Goal: Transaction & Acquisition: Book appointment/travel/reservation

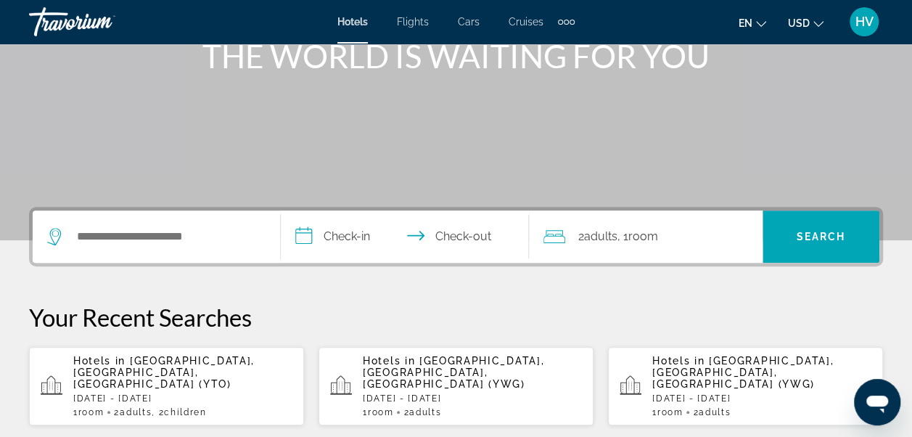
scroll to position [218, 0]
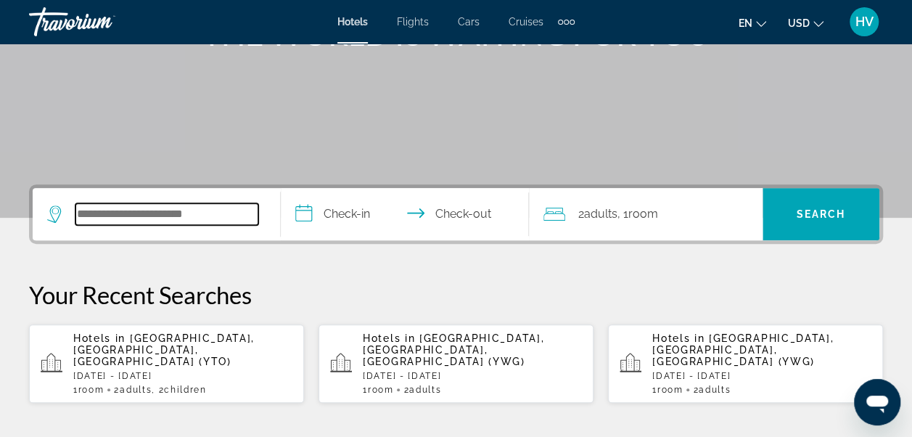
click at [107, 206] on input "Search widget" at bounding box center [166, 214] width 183 height 22
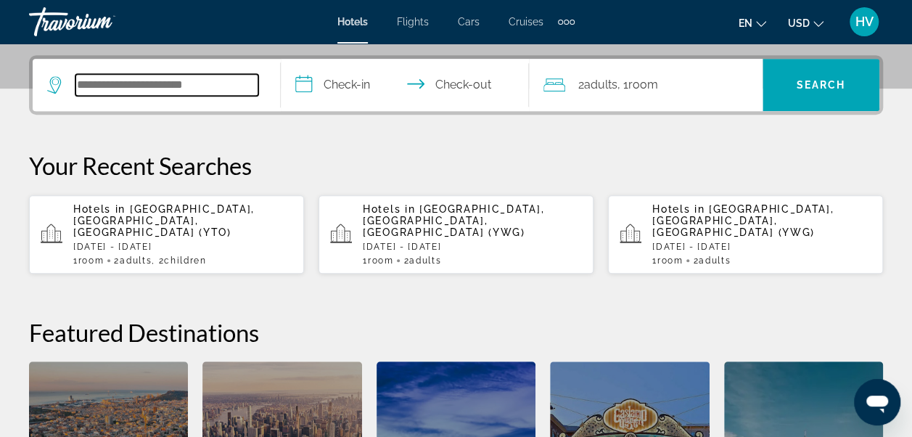
scroll to position [354, 0]
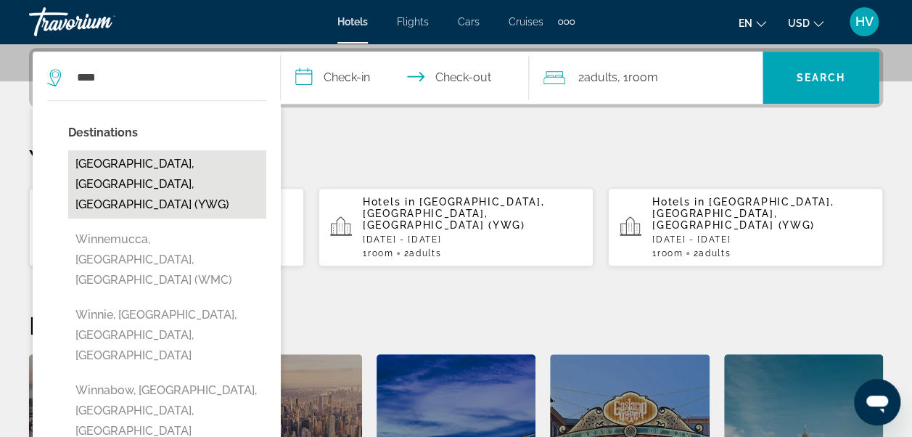
click at [148, 163] on button "[GEOGRAPHIC_DATA], [GEOGRAPHIC_DATA], [GEOGRAPHIC_DATA] (YWG)" at bounding box center [167, 184] width 198 height 68
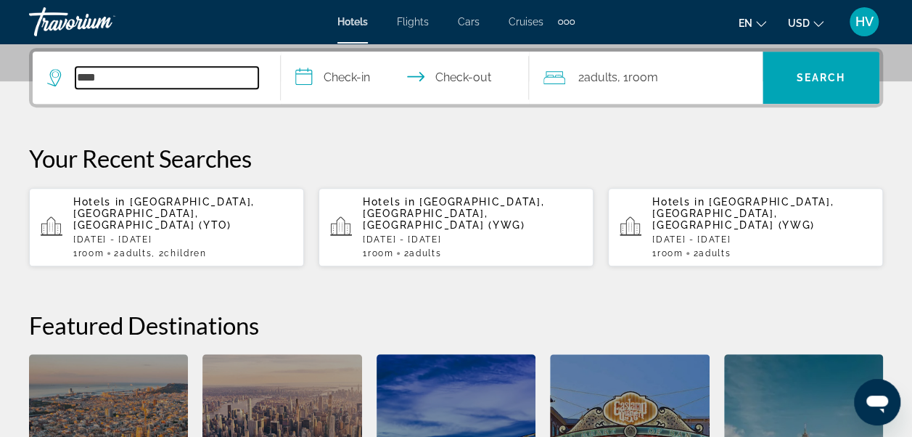
type input "**********"
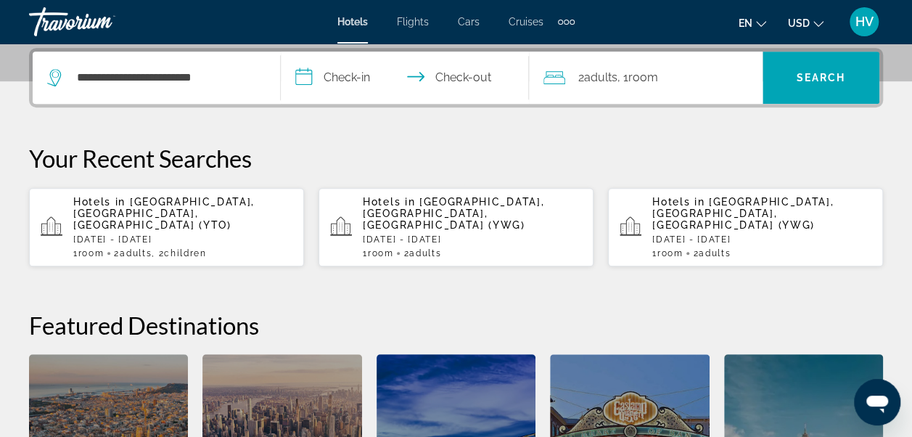
click at [331, 73] on input "**********" at bounding box center [408, 80] width 254 height 57
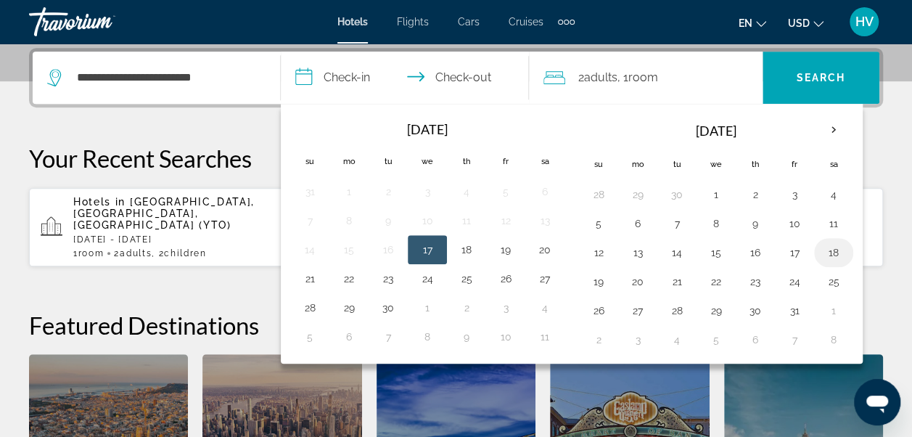
click at [830, 252] on button "18" at bounding box center [833, 252] width 23 height 20
click at [596, 280] on button "19" at bounding box center [598, 281] width 23 height 20
type input "**********"
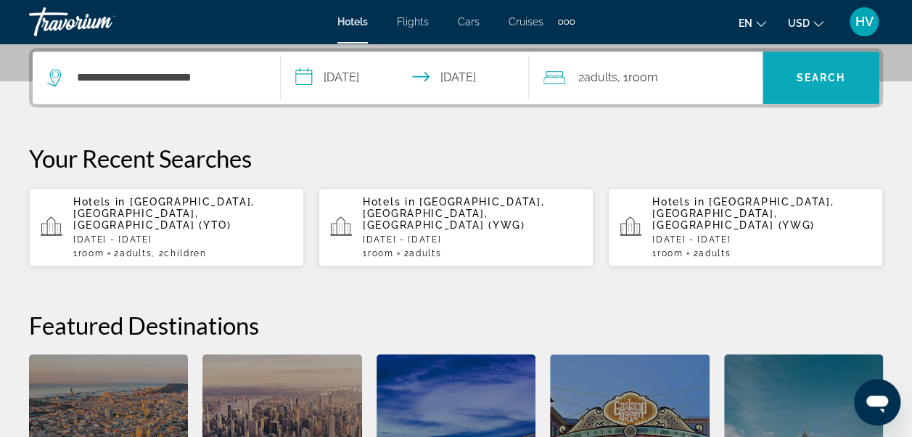
click at [795, 84] on span "Search widget" at bounding box center [820, 77] width 117 height 35
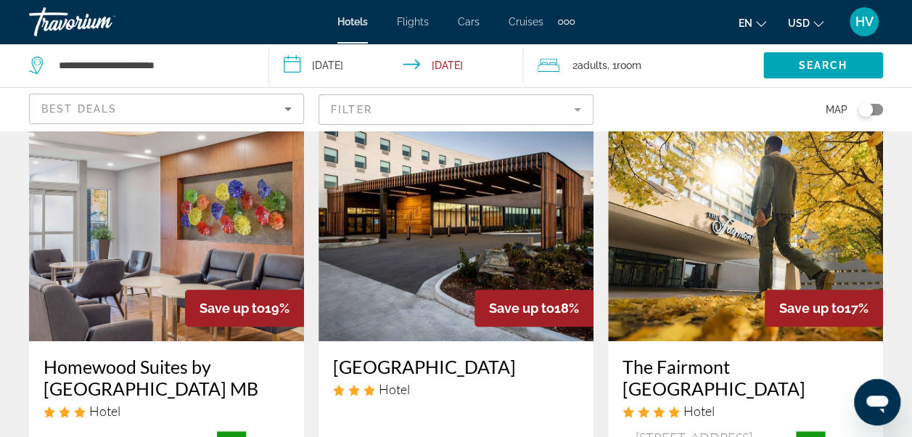
scroll to position [145, 0]
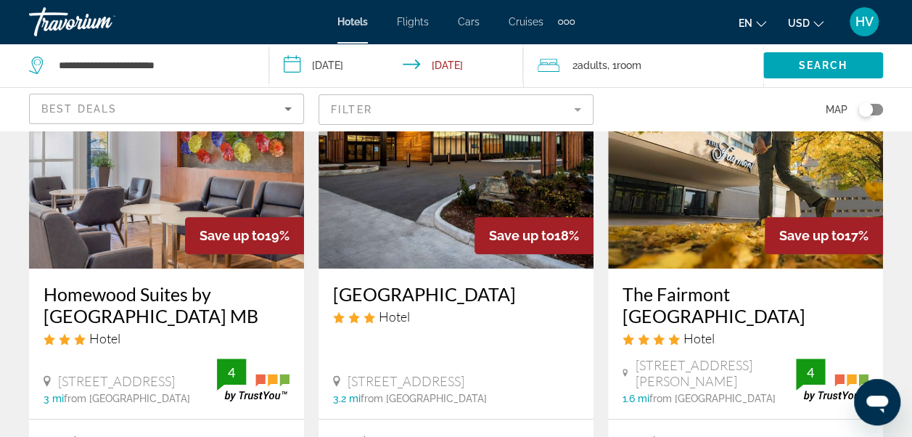
click at [754, 289] on h3 "The Fairmont [GEOGRAPHIC_DATA]" at bounding box center [745, 305] width 246 height 44
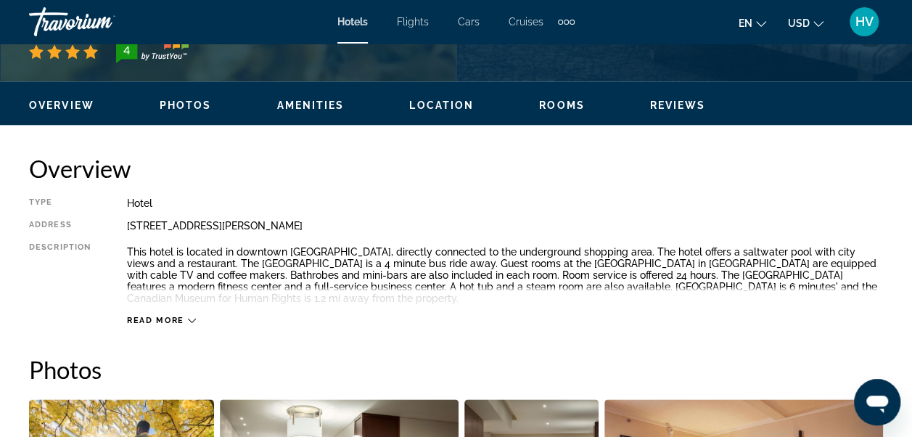
scroll to position [653, 0]
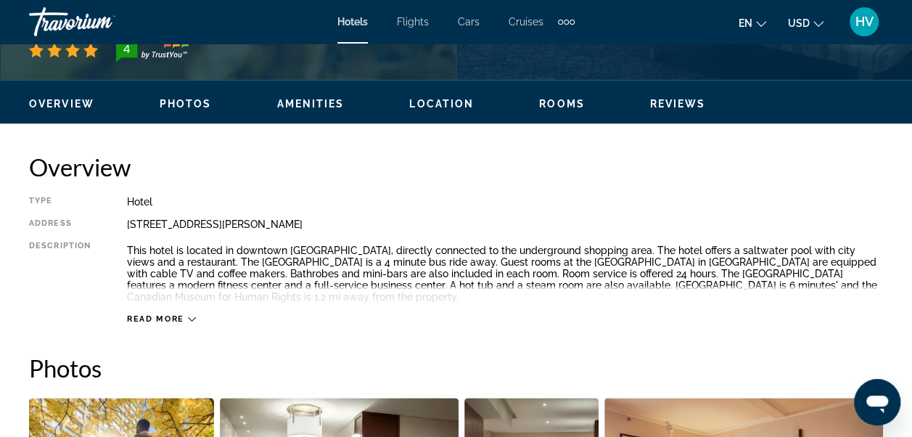
click at [177, 312] on div "Read more" at bounding box center [505, 304] width 756 height 40
click at [181, 322] on span "Read more" at bounding box center [155, 318] width 57 height 9
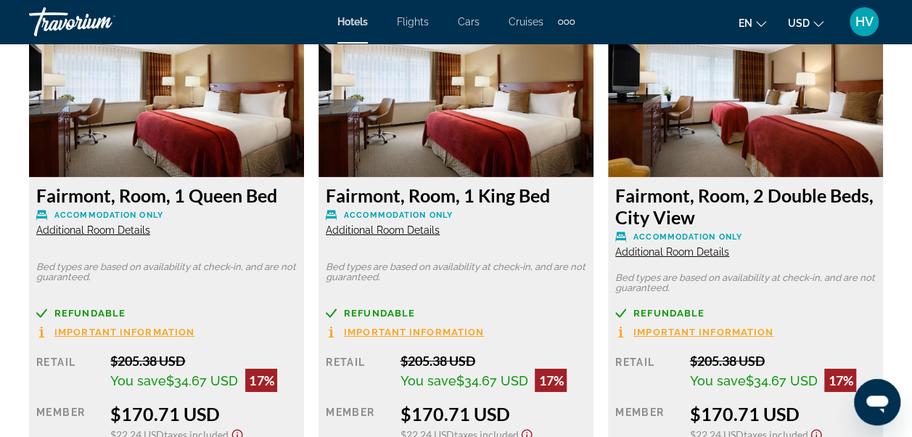
scroll to position [2249, 0]
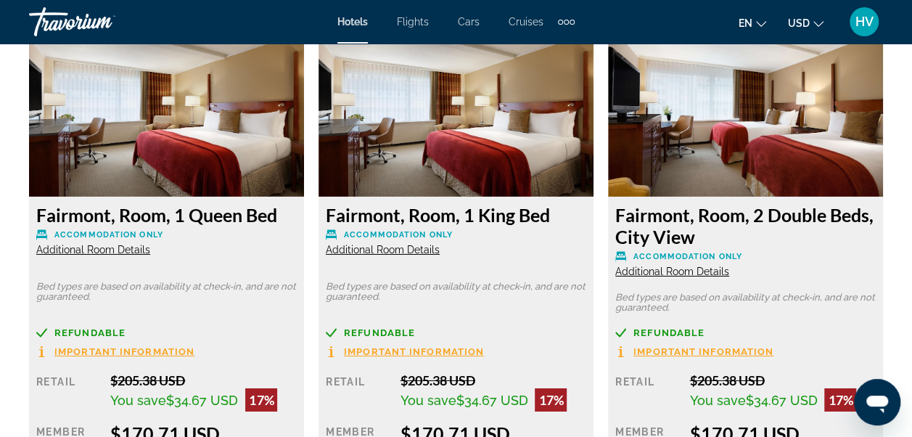
click at [826, 19] on ul "en English Español Français Italiano Português русский USD USD ($) MXN (Mex$) C…" at bounding box center [792, 21] width 107 height 23
click at [822, 21] on icon "Change currency" at bounding box center [818, 24] width 10 height 10
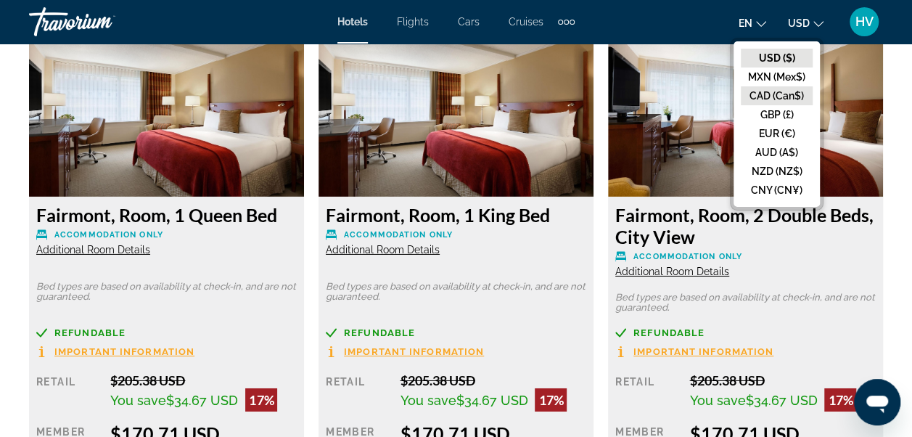
click at [769, 91] on button "CAD (Can$)" at bounding box center [777, 95] width 72 height 19
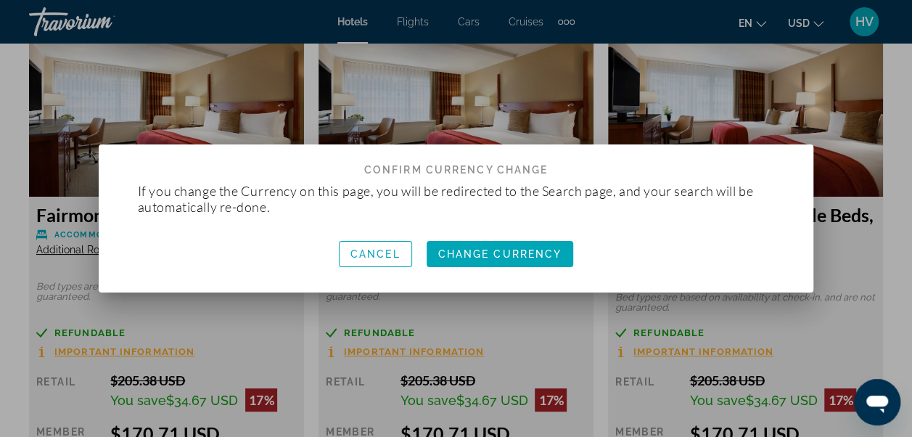
scroll to position [0, 0]
click at [493, 255] on span "Change Currency" at bounding box center [500, 254] width 124 height 12
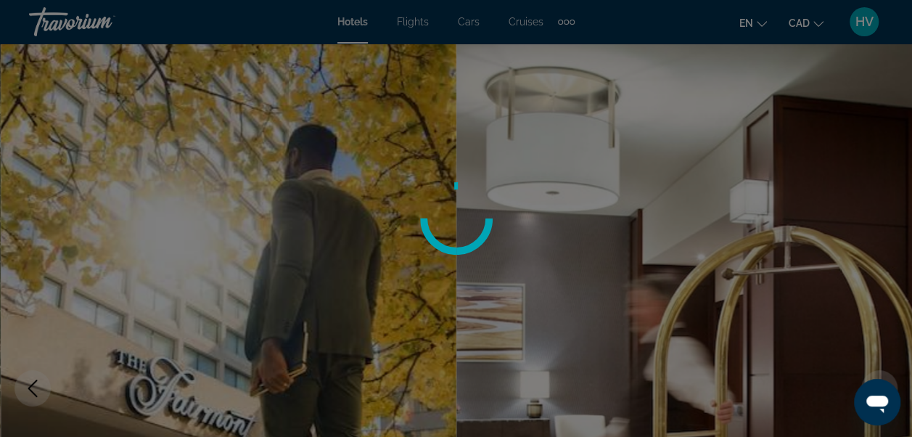
scroll to position [2249, 0]
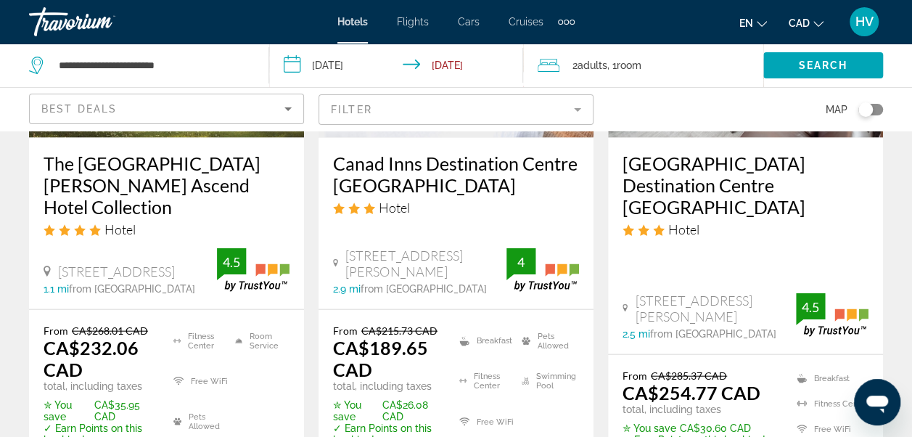
scroll to position [1669, 0]
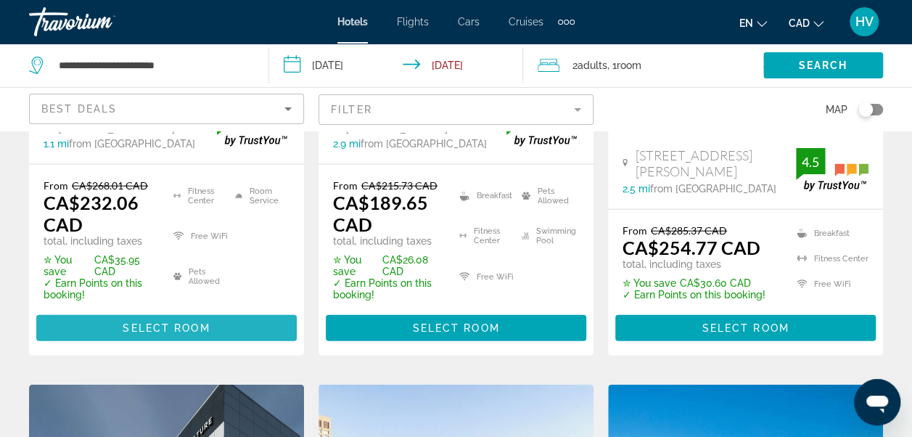
click at [239, 310] on span "Main content" at bounding box center [166, 327] width 260 height 35
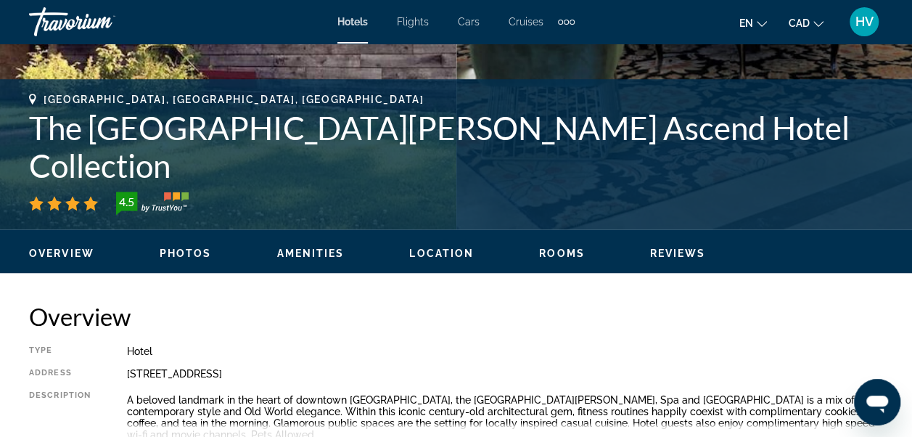
scroll to position [580, 0]
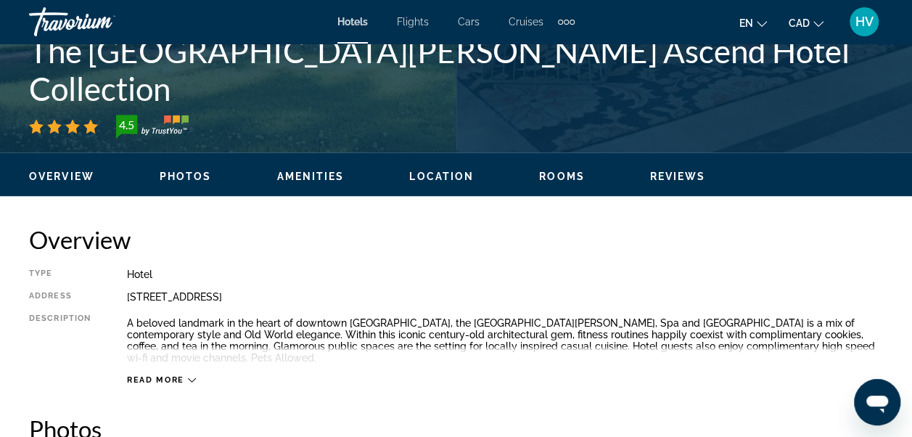
click at [188, 379] on icon "Main content" at bounding box center [192, 380] width 8 height 8
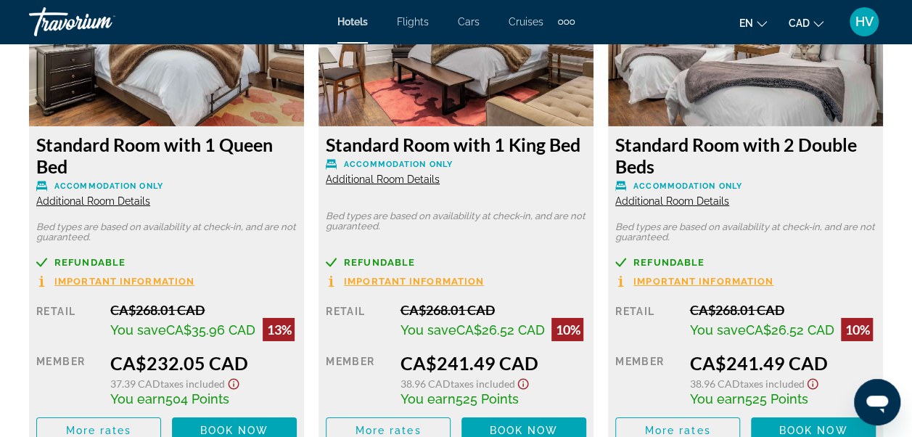
scroll to position [2176, 0]
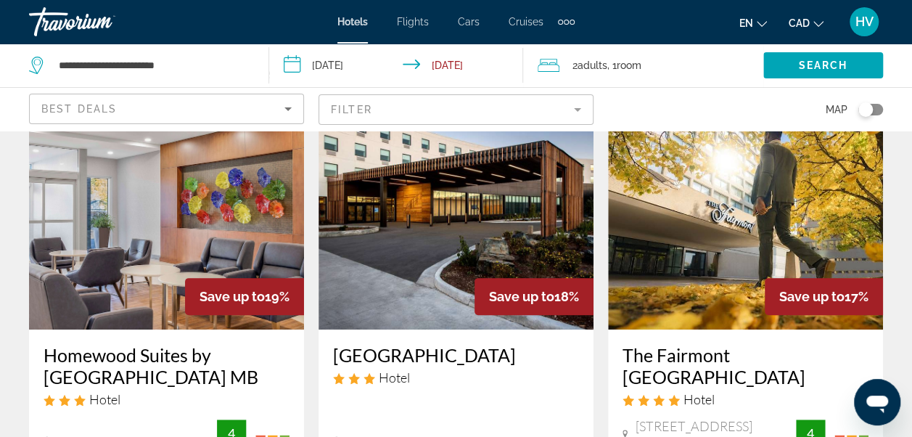
scroll to position [73, 0]
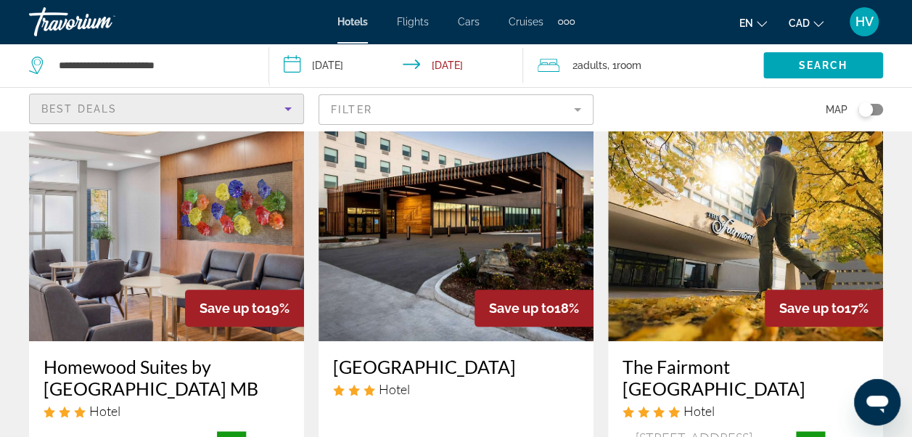
click at [292, 115] on icon "Sort by" at bounding box center [287, 108] width 17 height 17
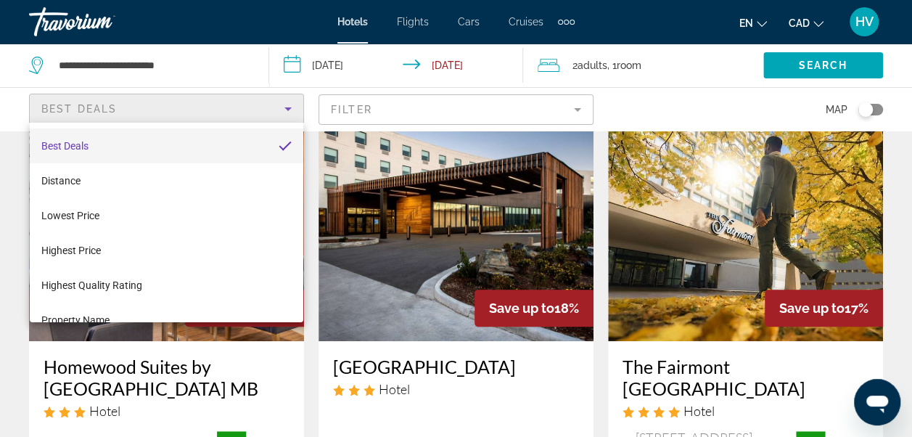
click at [585, 113] on div at bounding box center [456, 218] width 912 height 437
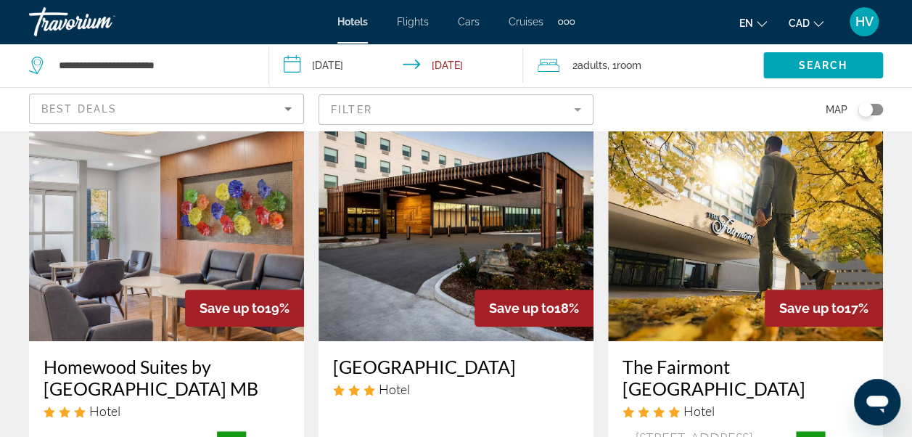
click at [579, 109] on mat-form-field "Filter" at bounding box center [455, 109] width 275 height 30
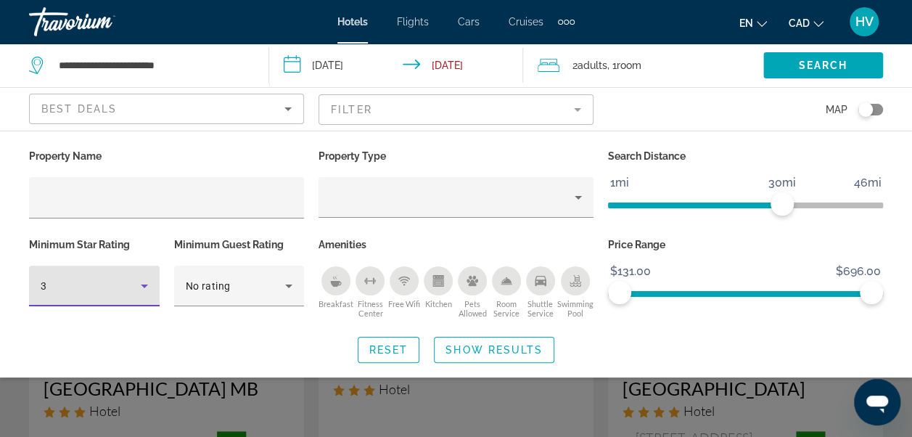
click at [149, 289] on icon "Hotel Filters" at bounding box center [144, 285] width 17 height 17
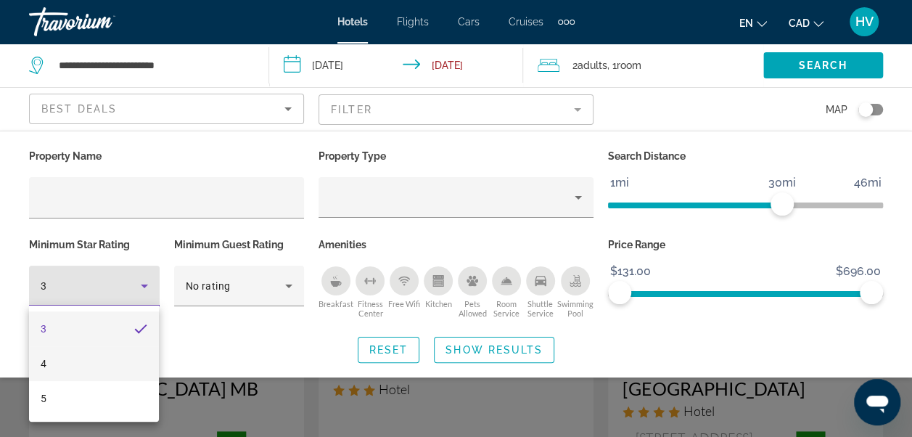
click at [77, 362] on mat-option "4" at bounding box center [94, 363] width 130 height 35
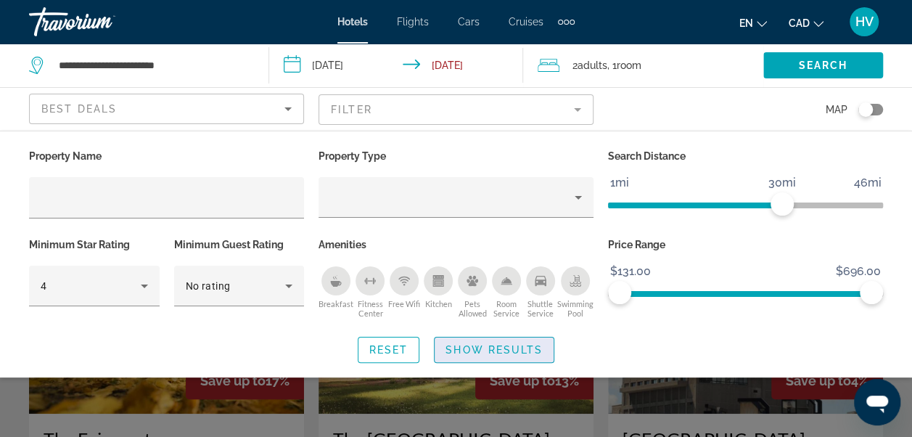
click at [472, 351] on span "Show Results" at bounding box center [493, 350] width 97 height 12
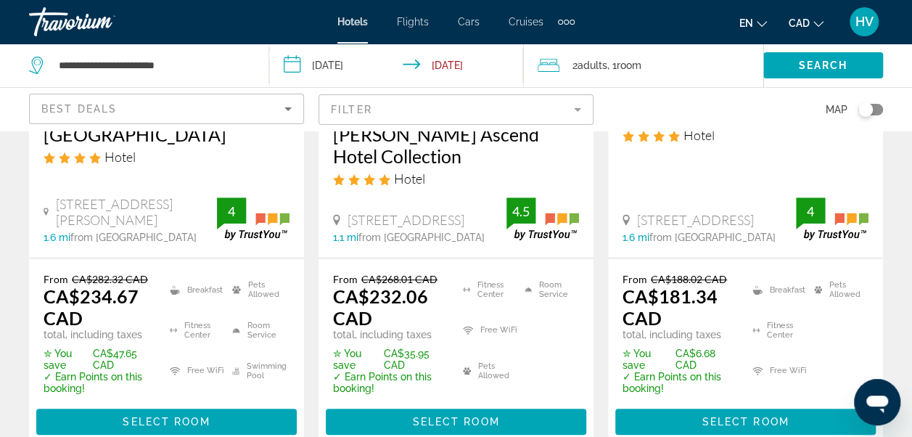
scroll to position [363, 0]
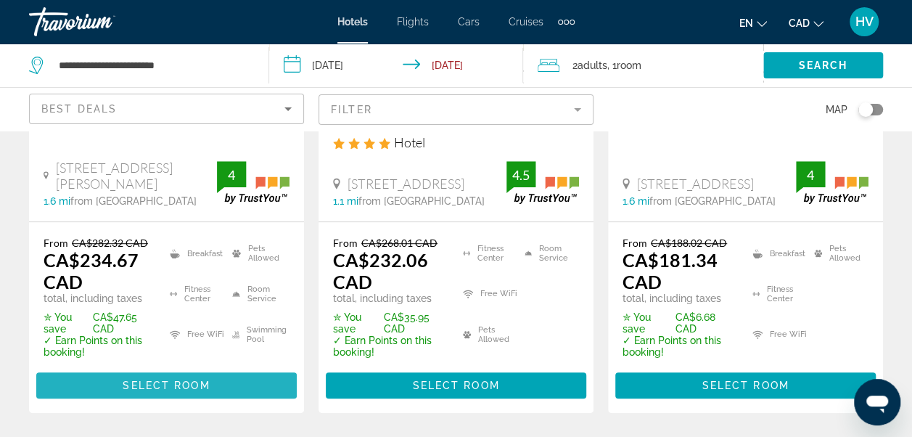
click at [220, 386] on span "Main content" at bounding box center [166, 385] width 260 height 35
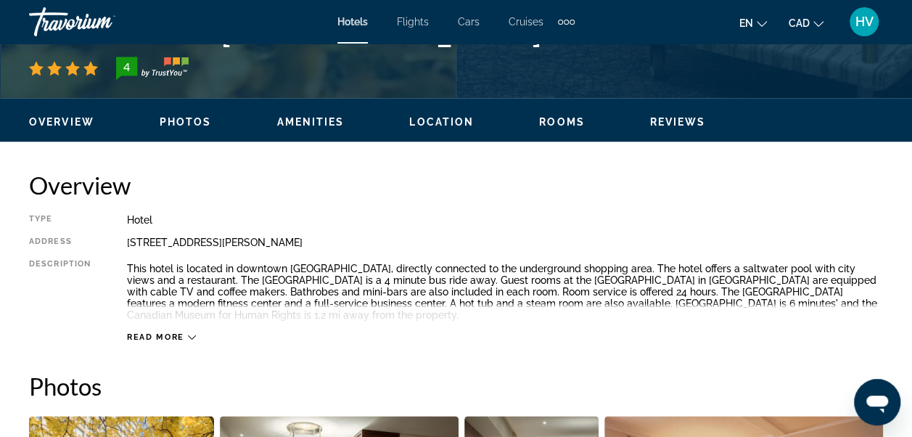
scroll to position [725, 0]
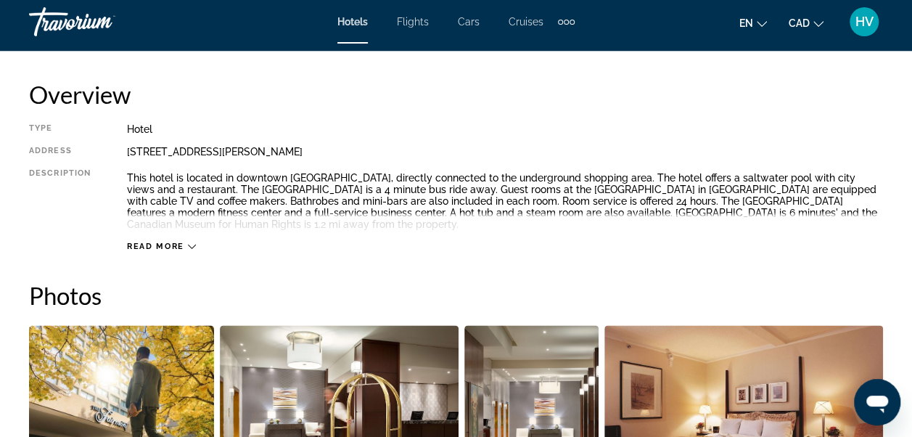
click at [144, 239] on div "Read more" at bounding box center [505, 232] width 756 height 40
click at [168, 245] on span "Read more" at bounding box center [155, 246] width 57 height 9
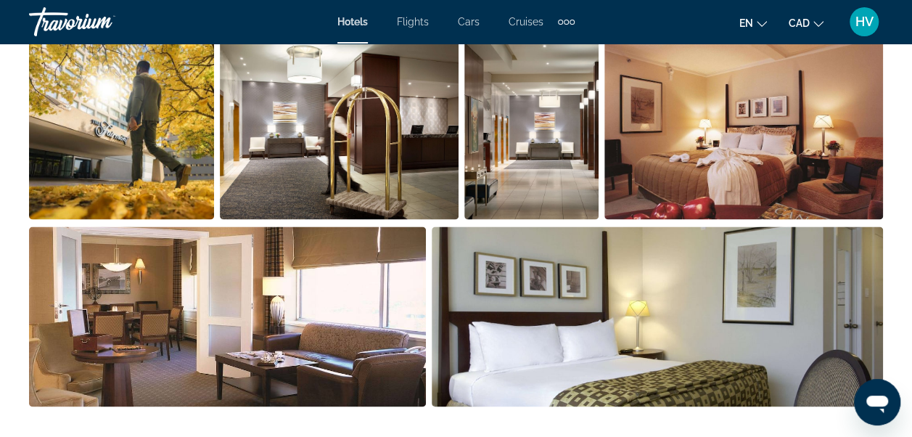
scroll to position [943, 0]
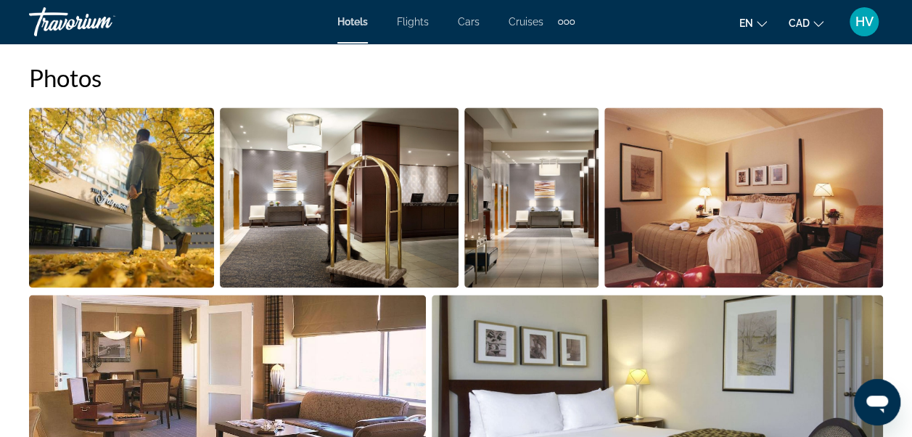
click at [373, 236] on img "Open full-screen image slider" at bounding box center [339, 197] width 239 height 180
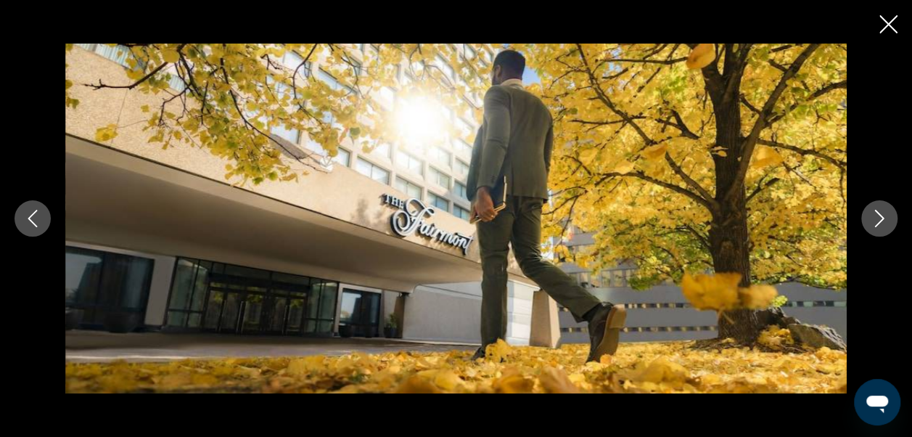
click at [879, 231] on button "Next image" at bounding box center [879, 218] width 36 height 36
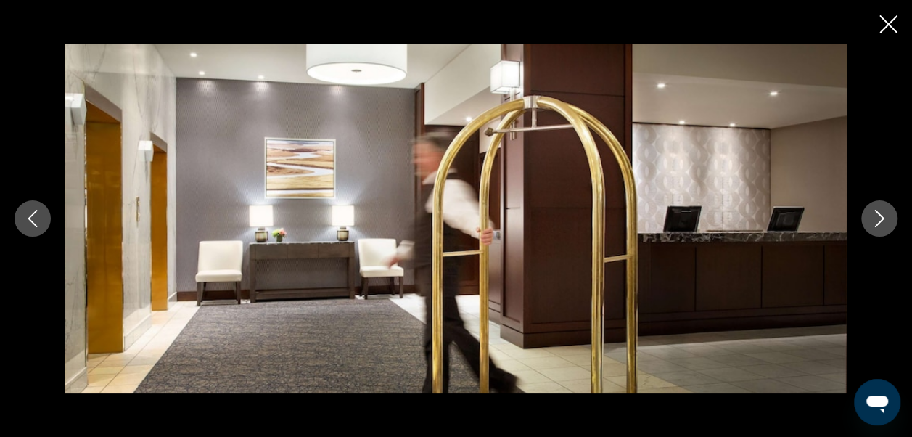
click at [879, 231] on button "Next image" at bounding box center [879, 218] width 36 height 36
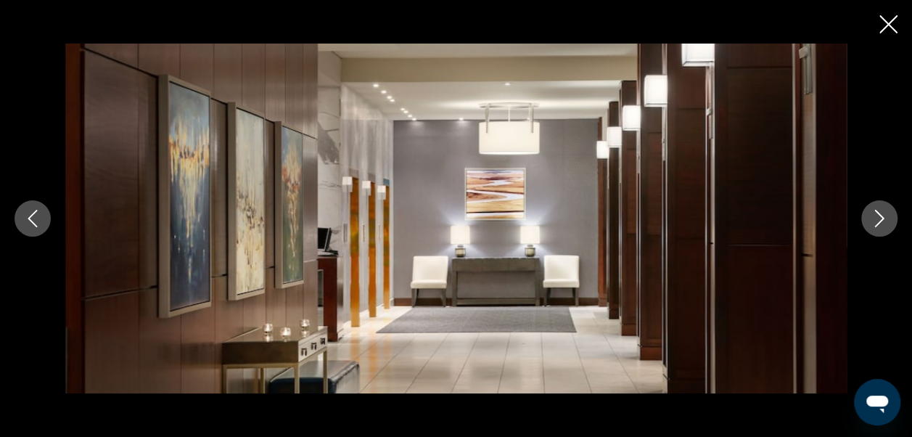
click at [879, 231] on button "Next image" at bounding box center [879, 218] width 36 height 36
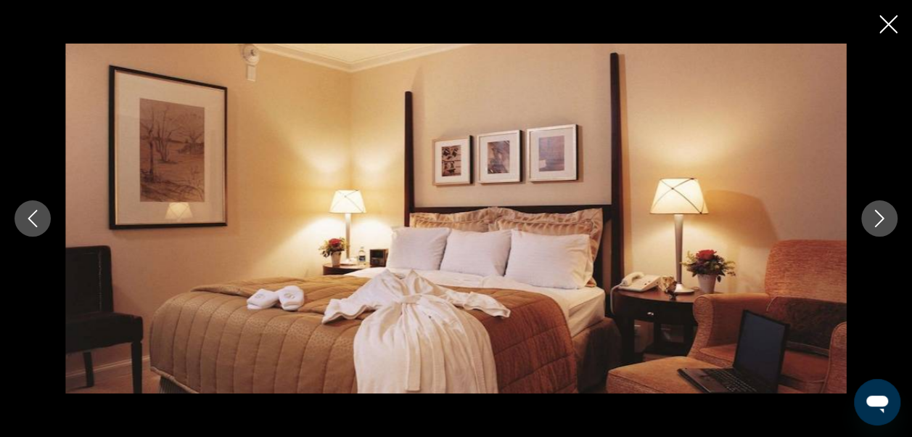
click at [879, 231] on button "Next image" at bounding box center [879, 218] width 36 height 36
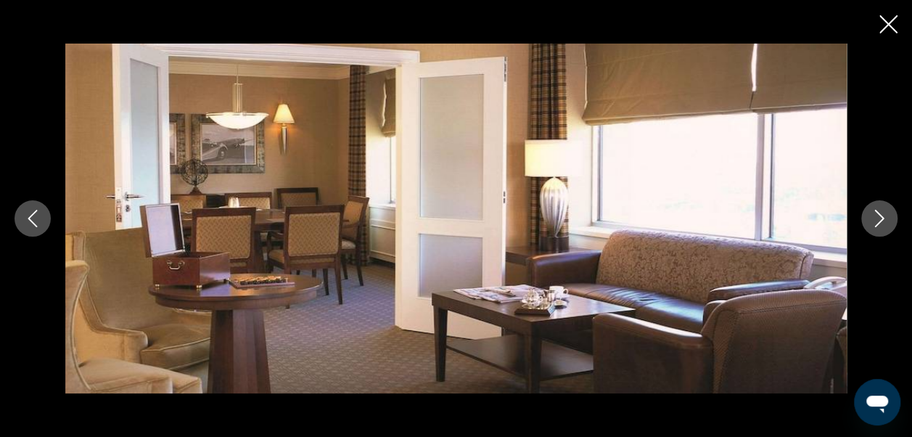
click at [879, 231] on button "Next image" at bounding box center [879, 218] width 36 height 36
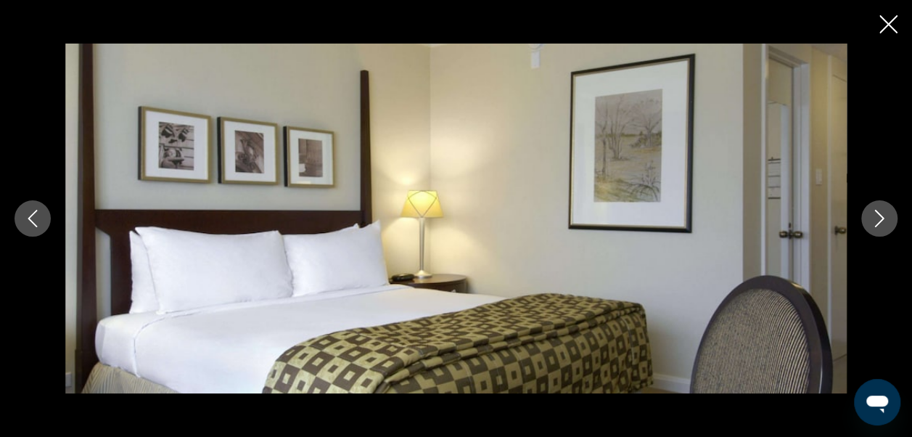
click at [879, 231] on button "Next image" at bounding box center [879, 218] width 36 height 36
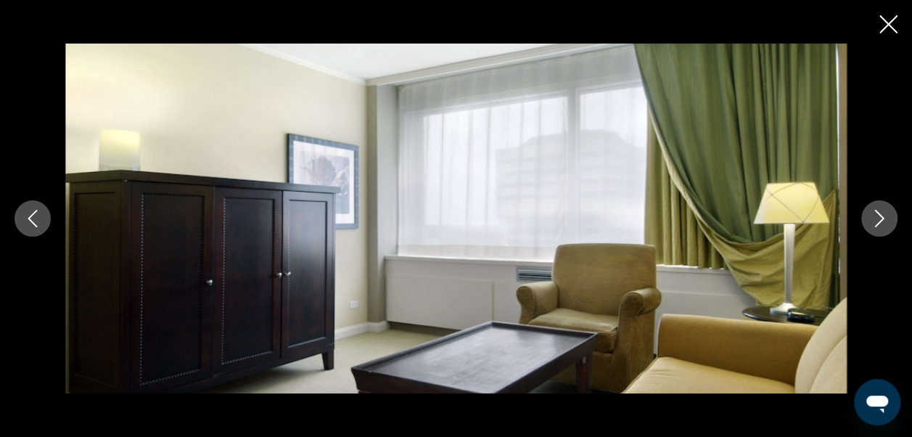
click at [879, 231] on button "Next image" at bounding box center [879, 218] width 36 height 36
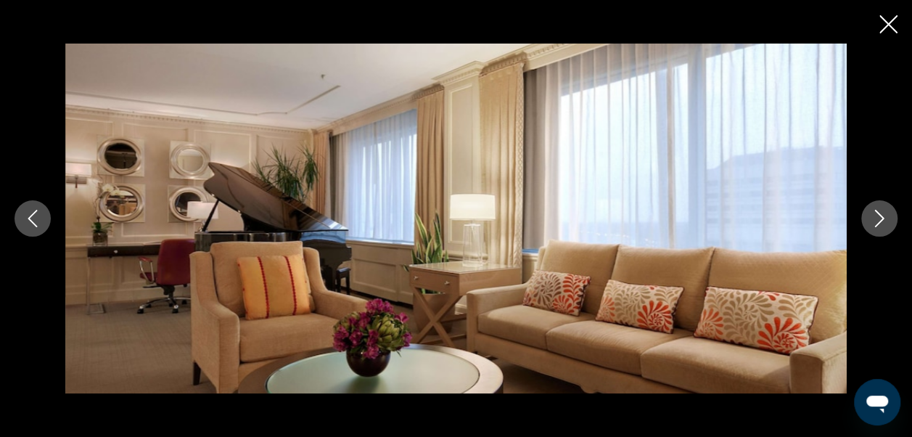
click at [879, 231] on button "Next image" at bounding box center [879, 218] width 36 height 36
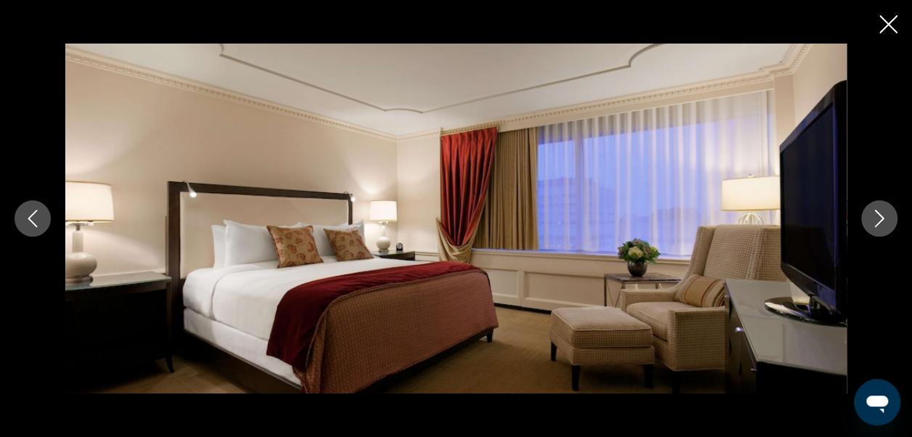
click at [879, 231] on button "Next image" at bounding box center [879, 218] width 36 height 36
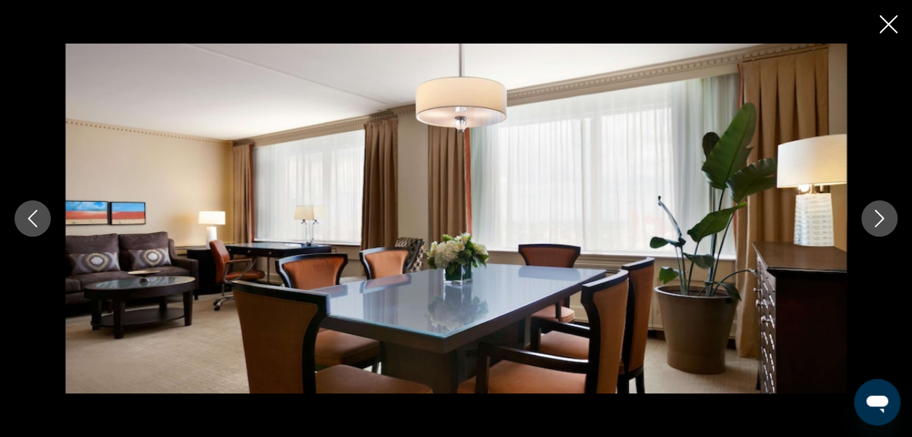
click at [879, 231] on button "Next image" at bounding box center [879, 218] width 36 height 36
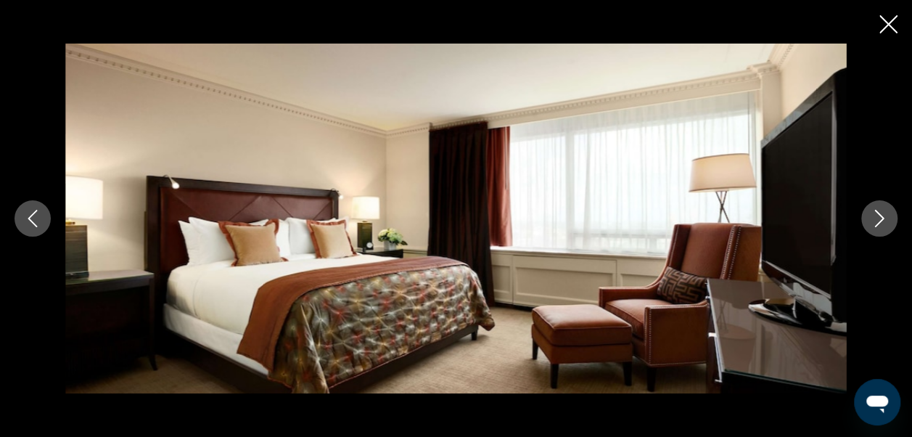
click at [879, 231] on button "Next image" at bounding box center [879, 218] width 36 height 36
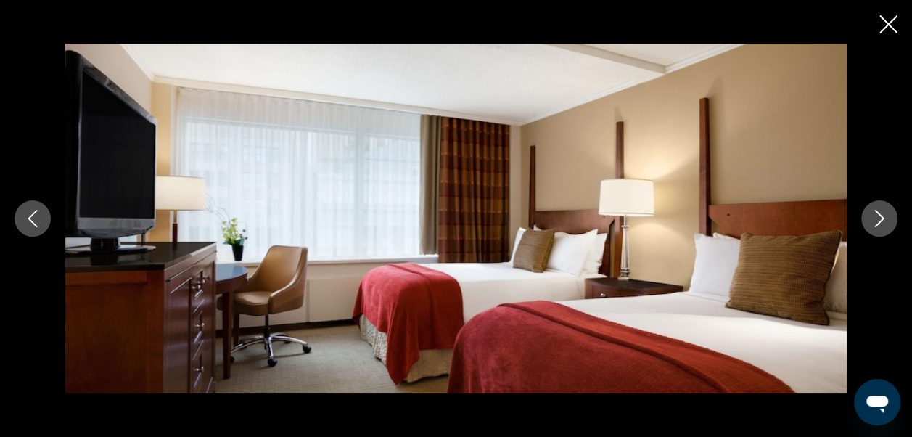
click at [879, 231] on button "Next image" at bounding box center [879, 218] width 36 height 36
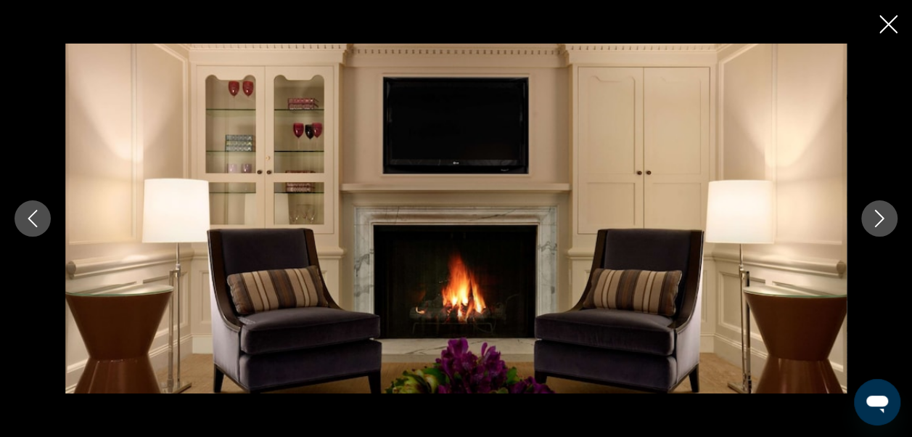
click at [879, 231] on button "Next image" at bounding box center [879, 218] width 36 height 36
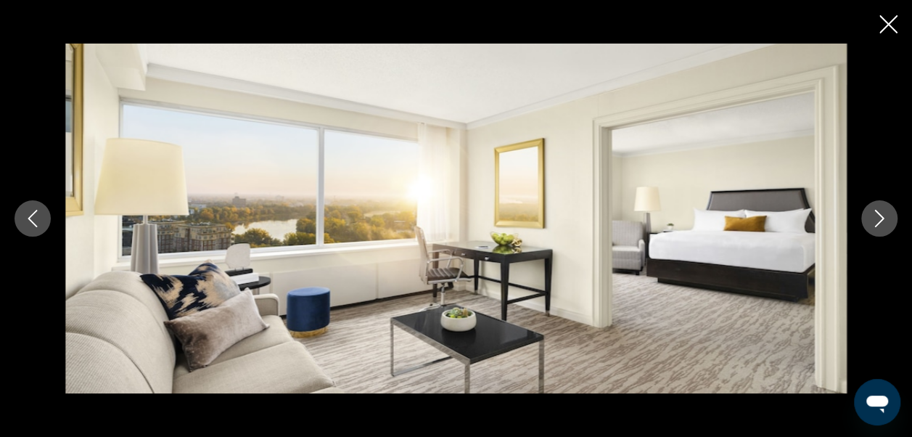
click at [879, 231] on button "Next image" at bounding box center [879, 218] width 36 height 36
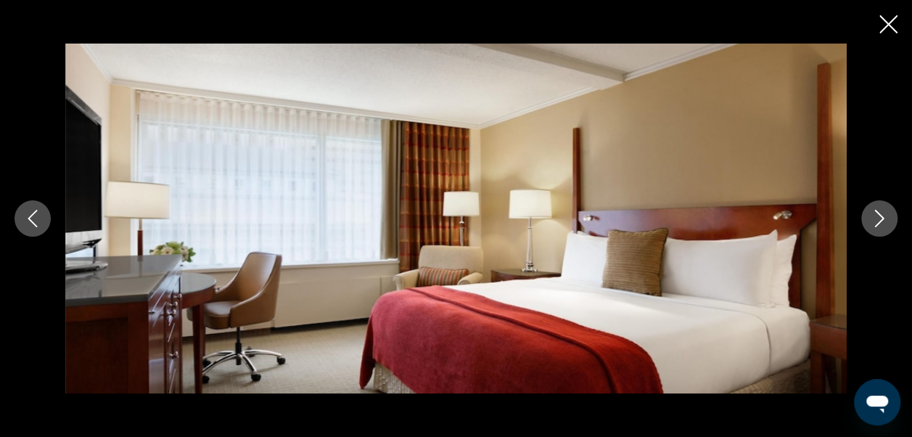
click at [879, 231] on button "Next image" at bounding box center [879, 218] width 36 height 36
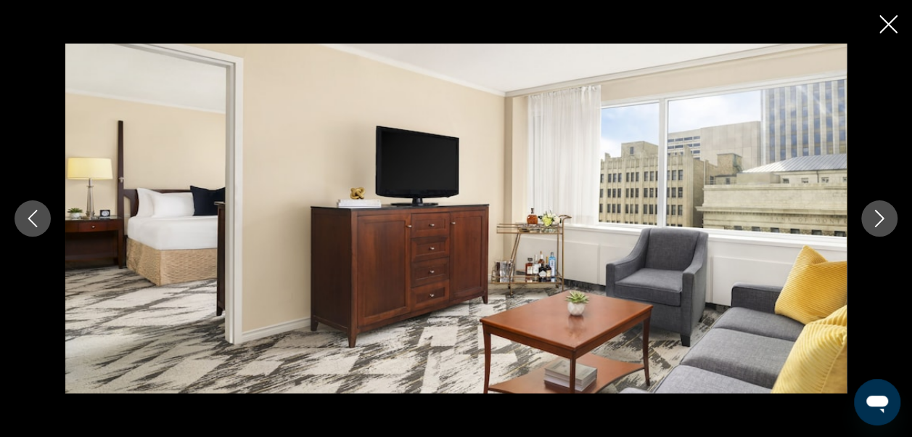
click at [879, 231] on button "Next image" at bounding box center [879, 218] width 36 height 36
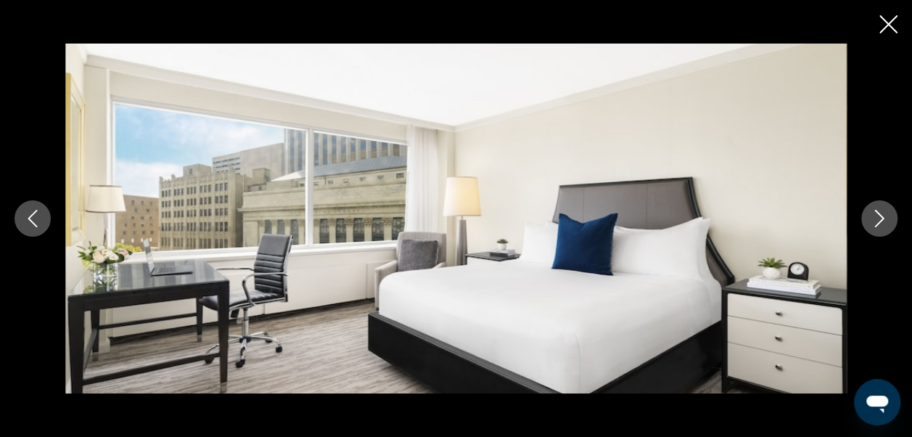
click at [879, 231] on button "Next image" at bounding box center [879, 218] width 36 height 36
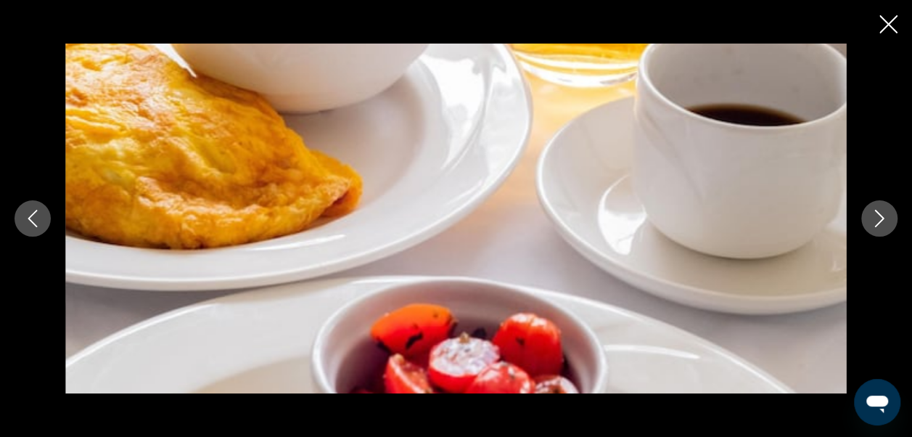
click at [881, 215] on icon "Next image" at bounding box center [879, 218] width 9 height 17
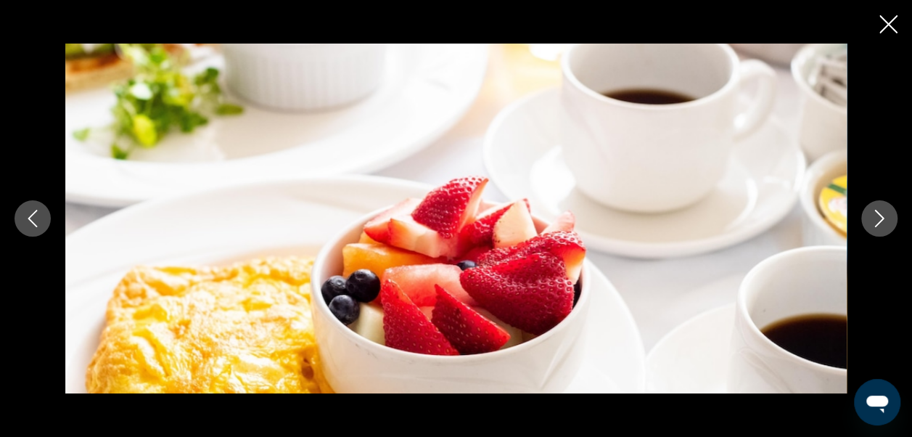
click at [881, 215] on icon "Next image" at bounding box center [879, 218] width 9 height 17
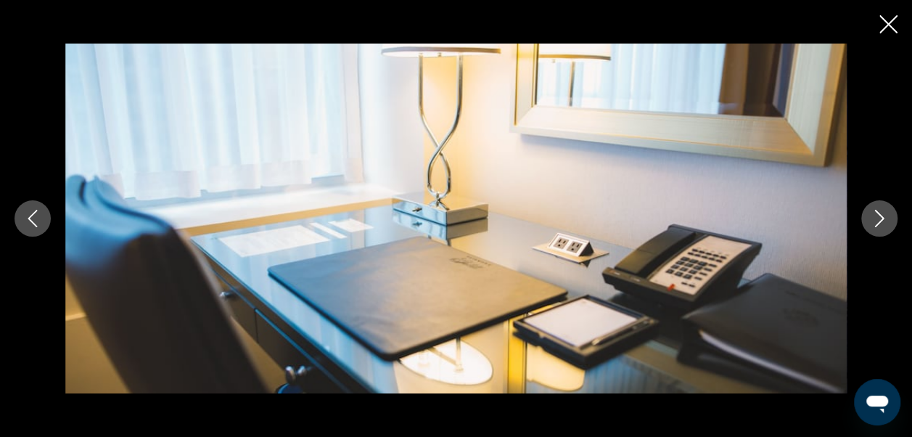
click at [881, 215] on icon "Next image" at bounding box center [879, 218] width 9 height 17
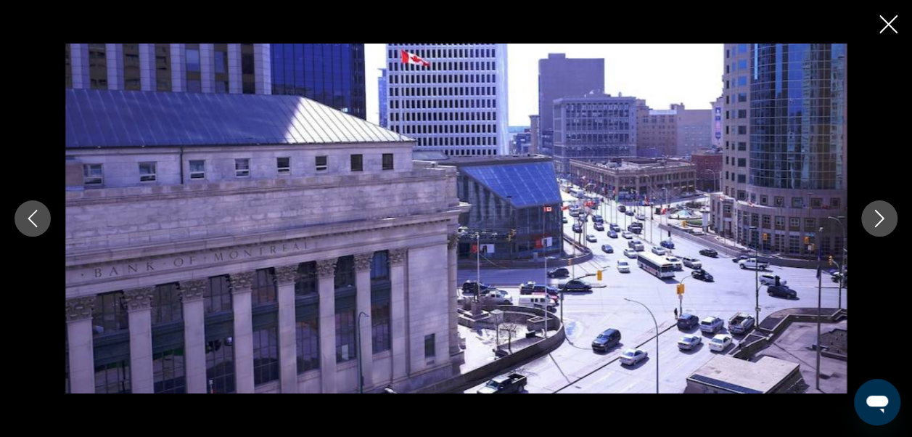
click at [882, 16] on icon "Close slideshow" at bounding box center [888, 24] width 18 height 18
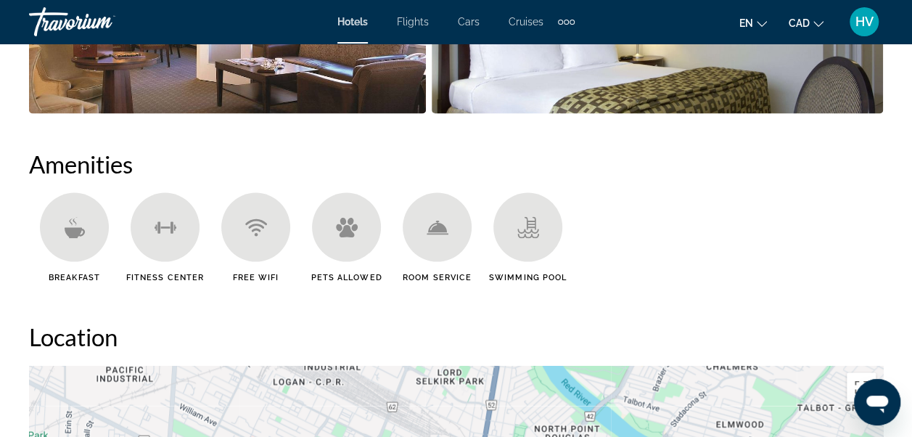
scroll to position [1087, 0]
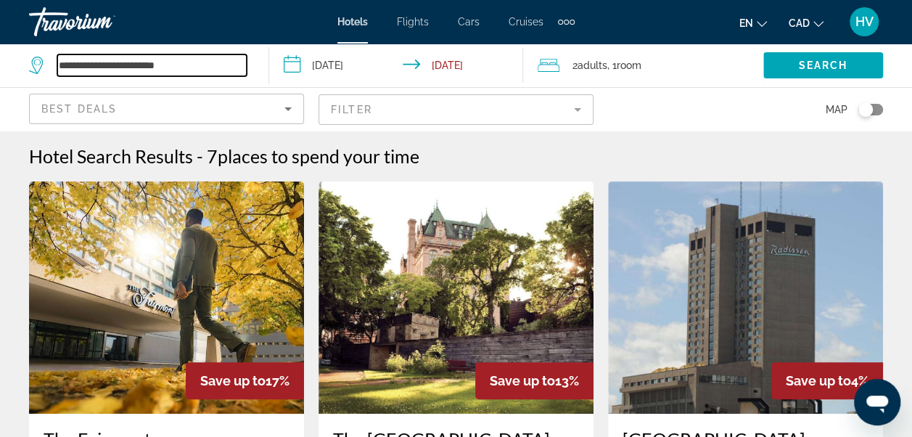
click at [204, 68] on input "**********" at bounding box center [151, 65] width 189 height 22
type input "*"
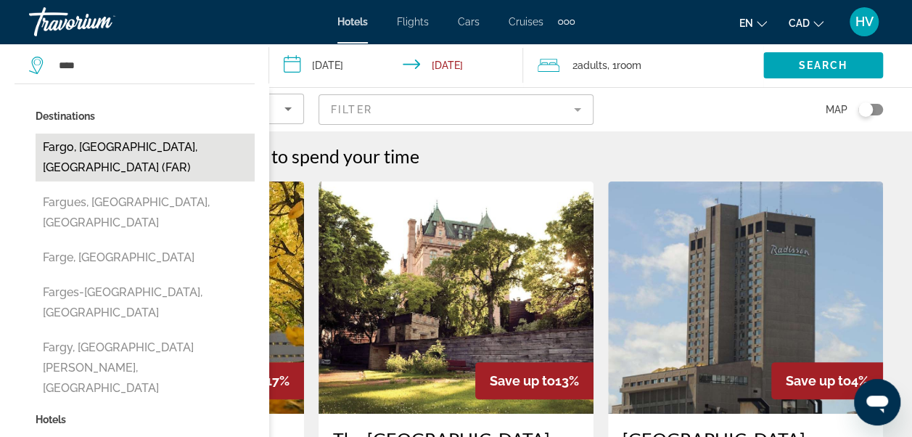
click at [181, 144] on button "Fargo, [GEOGRAPHIC_DATA], [GEOGRAPHIC_DATA] (FAR)" at bounding box center [145, 157] width 219 height 48
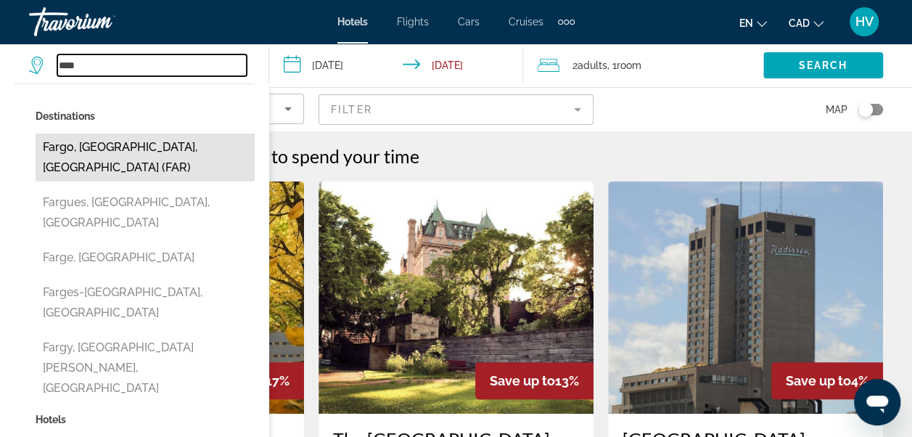
type input "**********"
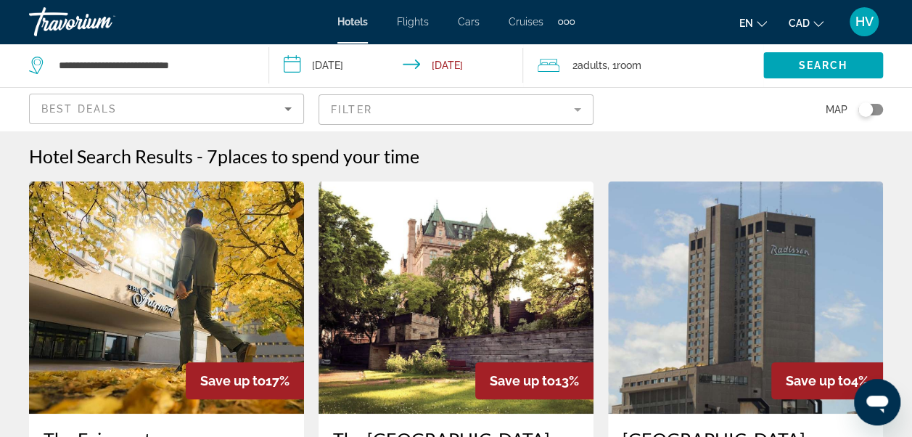
click at [320, 64] on input "**********" at bounding box center [399, 68] width 260 height 48
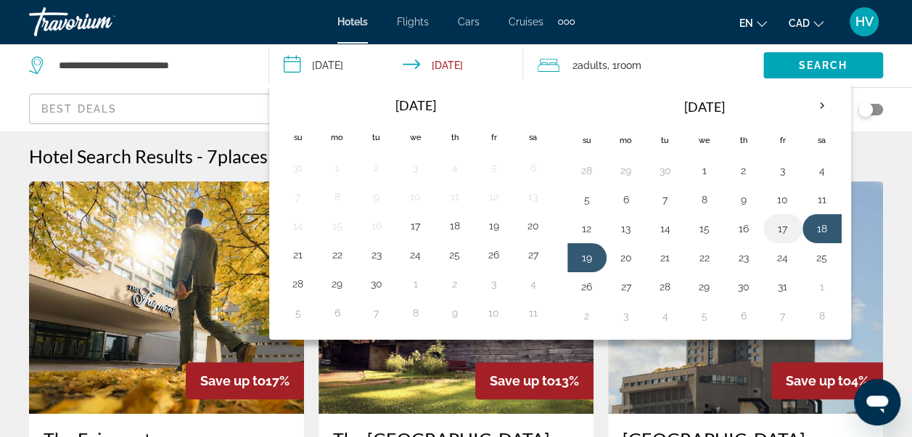
click at [779, 224] on button "17" at bounding box center [782, 228] width 23 height 20
click at [591, 258] on button "19" at bounding box center [586, 257] width 23 height 20
type input "**********"
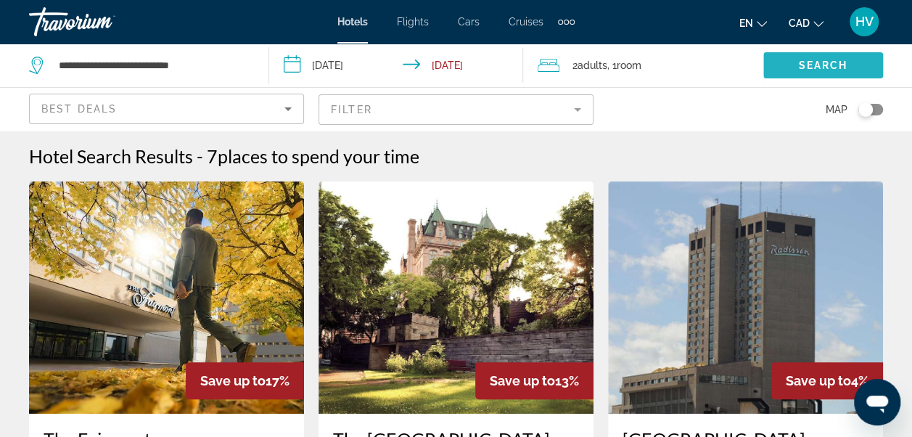
click at [791, 70] on span "Search widget" at bounding box center [823, 65] width 120 height 35
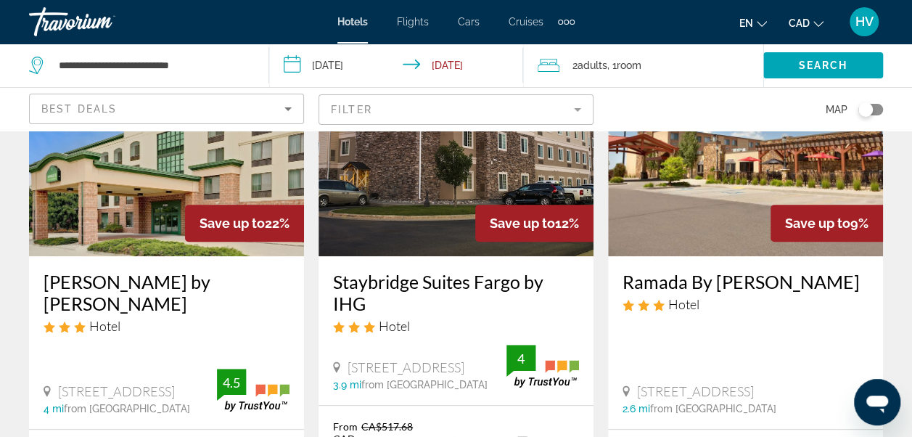
scroll to position [145, 0]
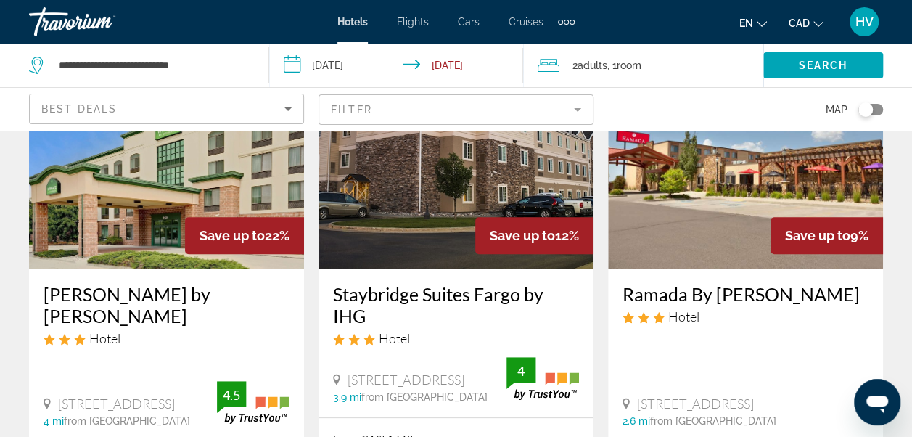
click at [573, 115] on mat-form-field "Filter" at bounding box center [455, 109] width 275 height 30
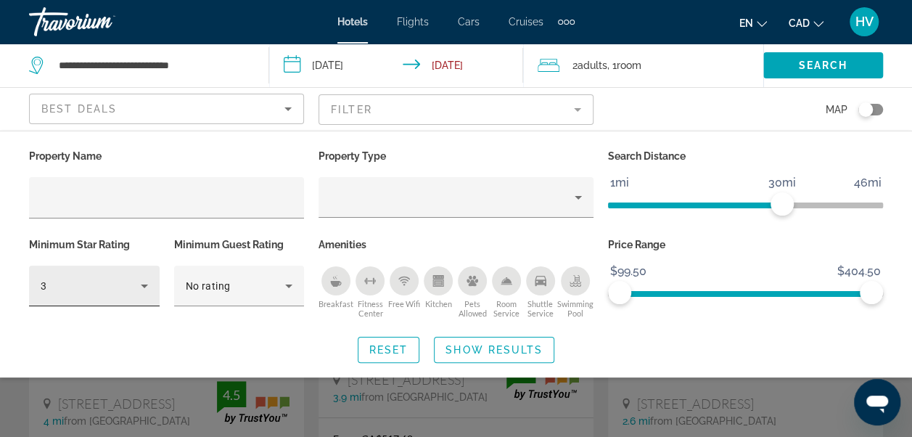
click at [145, 299] on div "3" at bounding box center [94, 286] width 107 height 41
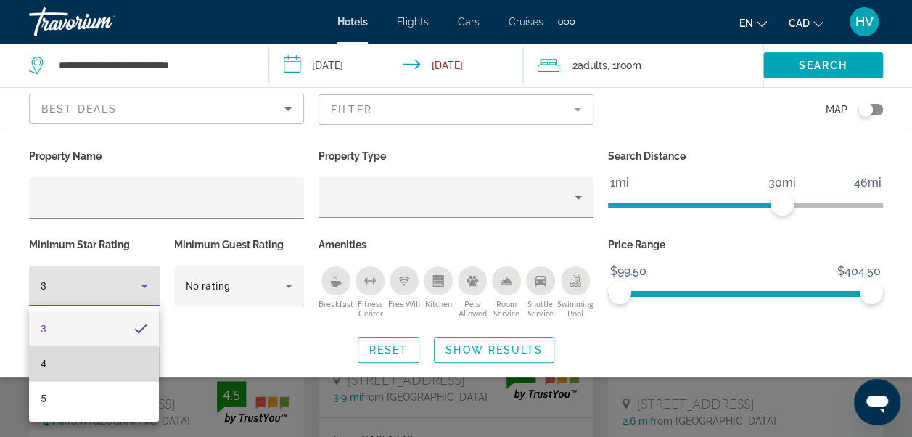
click at [83, 367] on mat-option "4" at bounding box center [94, 363] width 130 height 35
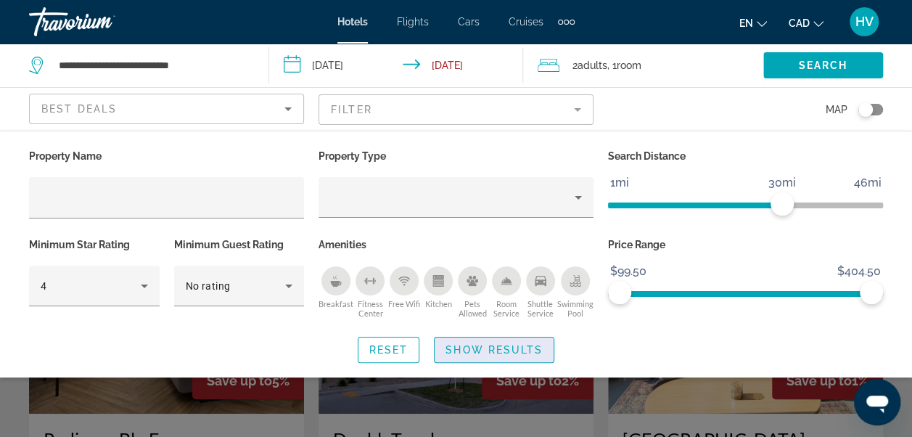
click at [472, 357] on span "Search widget" at bounding box center [494, 349] width 119 height 35
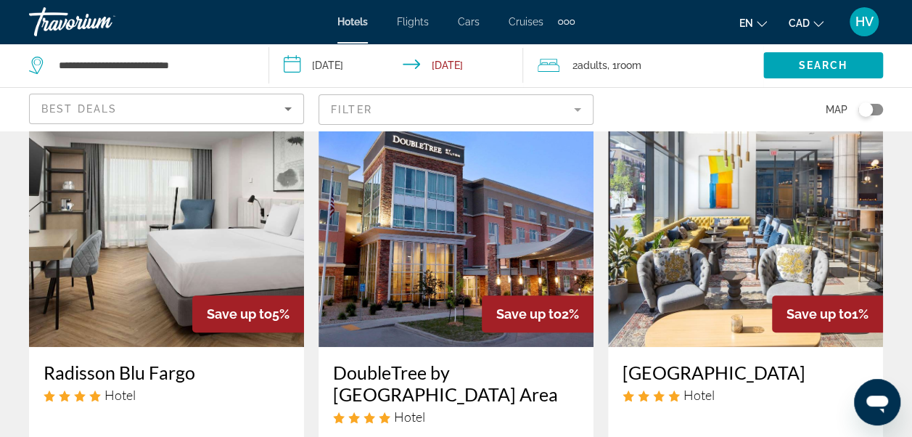
scroll to position [145, 0]
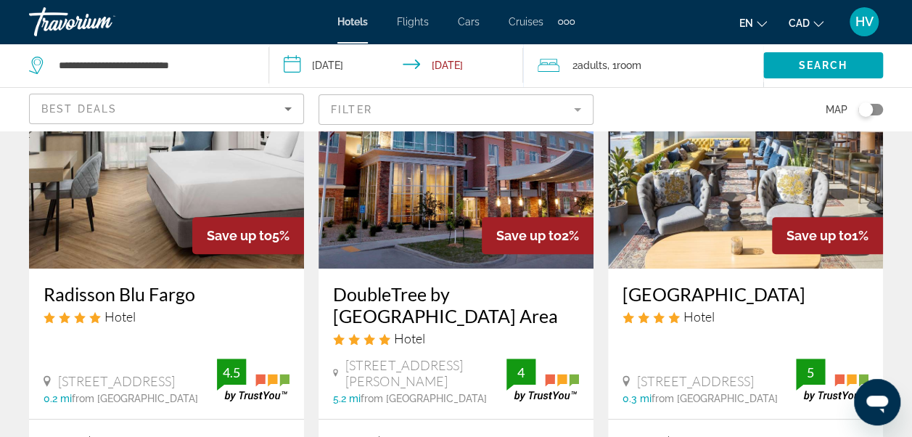
click at [119, 224] on img "Main content" at bounding box center [166, 152] width 275 height 232
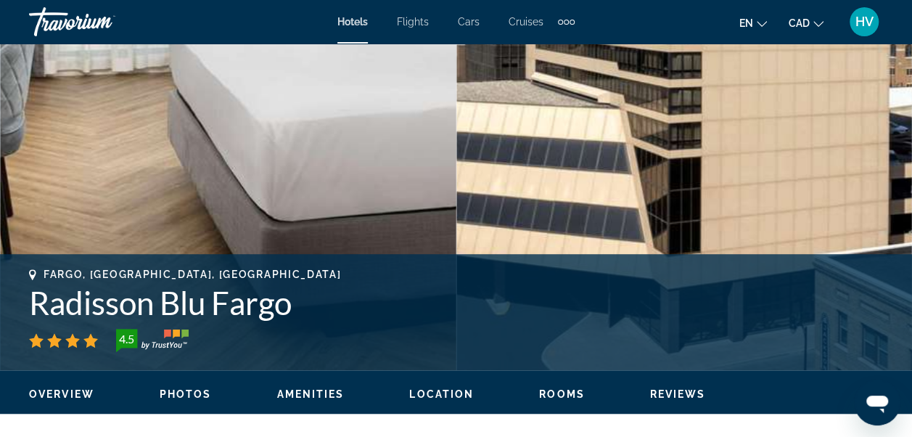
scroll to position [218, 0]
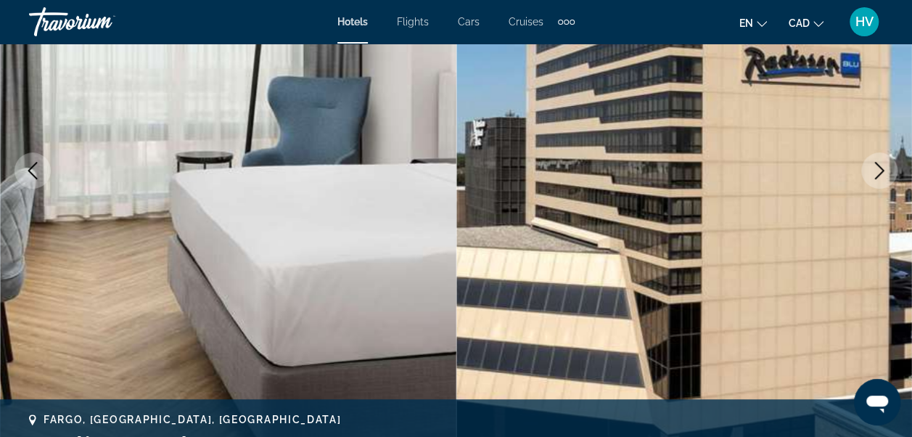
click at [877, 176] on icon "Next image" at bounding box center [879, 170] width 9 height 17
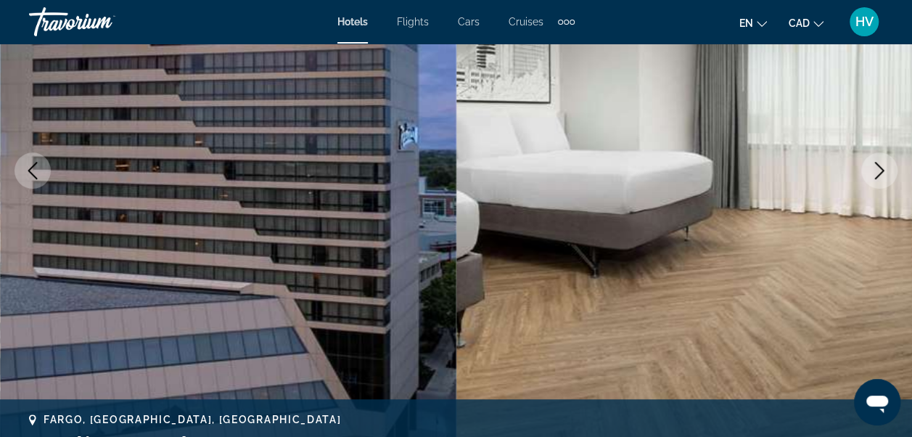
click at [877, 176] on icon "Next image" at bounding box center [879, 170] width 9 height 17
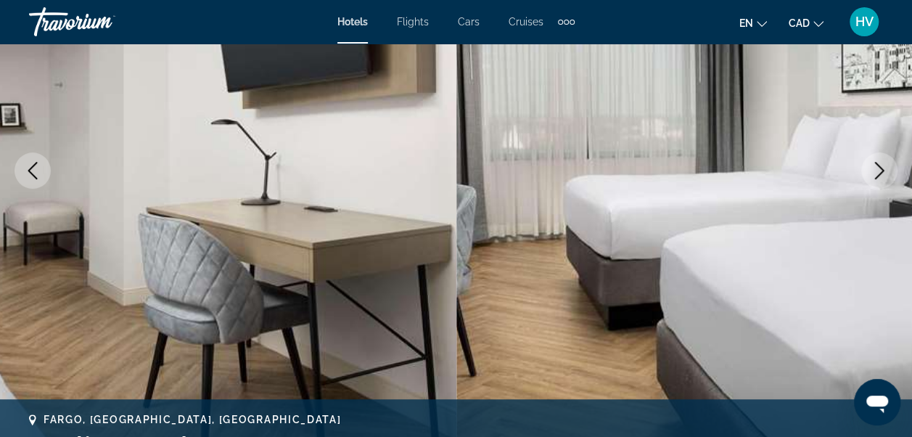
click at [877, 176] on icon "Next image" at bounding box center [879, 170] width 9 height 17
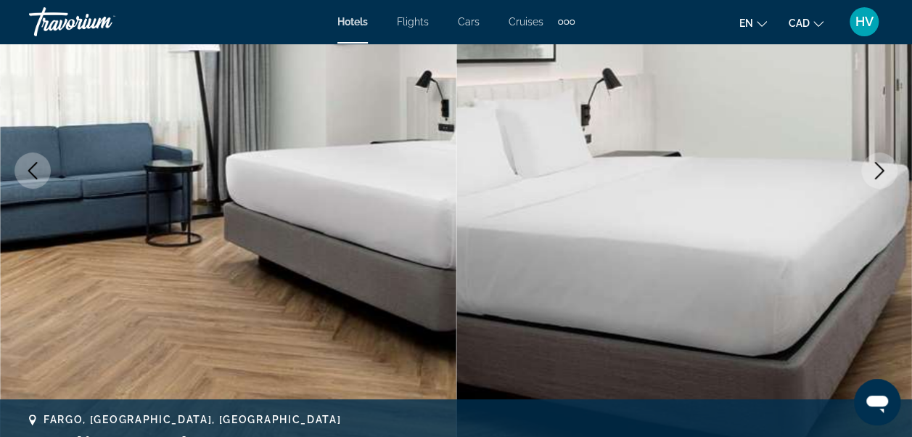
click at [877, 176] on icon "Next image" at bounding box center [879, 170] width 9 height 17
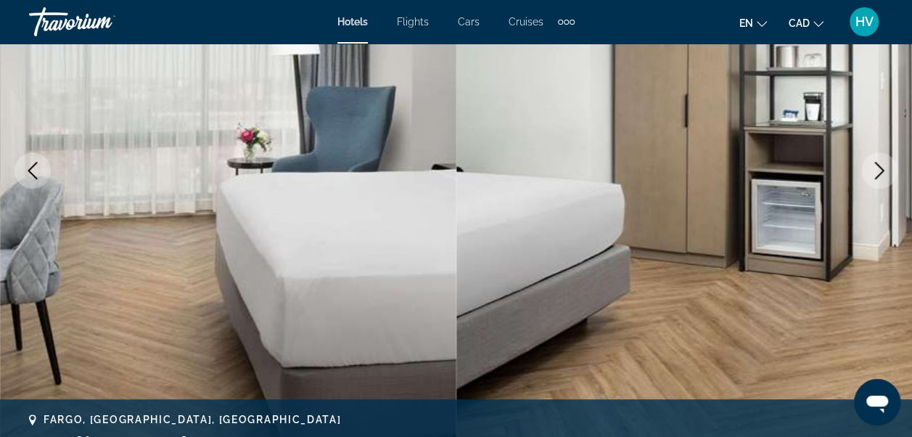
click at [877, 176] on icon "Next image" at bounding box center [879, 170] width 9 height 17
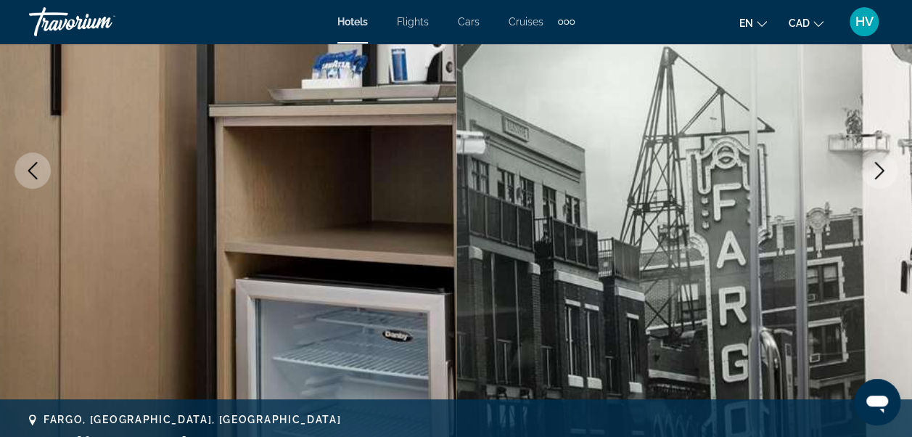
click at [877, 176] on icon "Next image" at bounding box center [879, 170] width 9 height 17
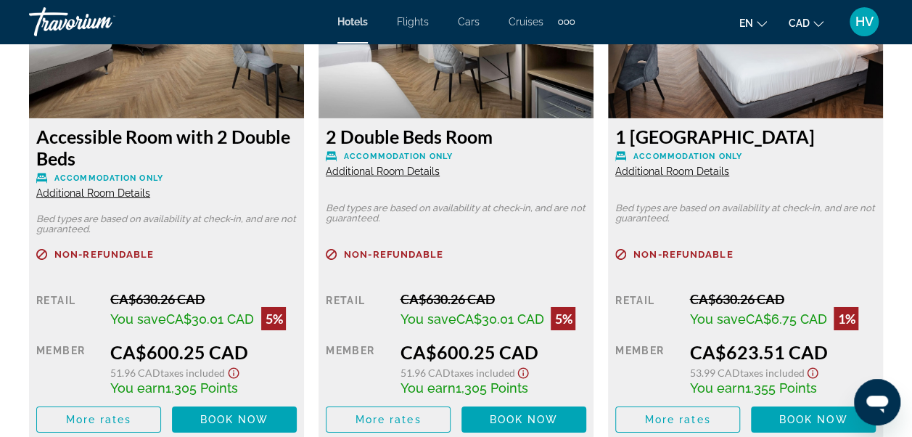
scroll to position [2394, 0]
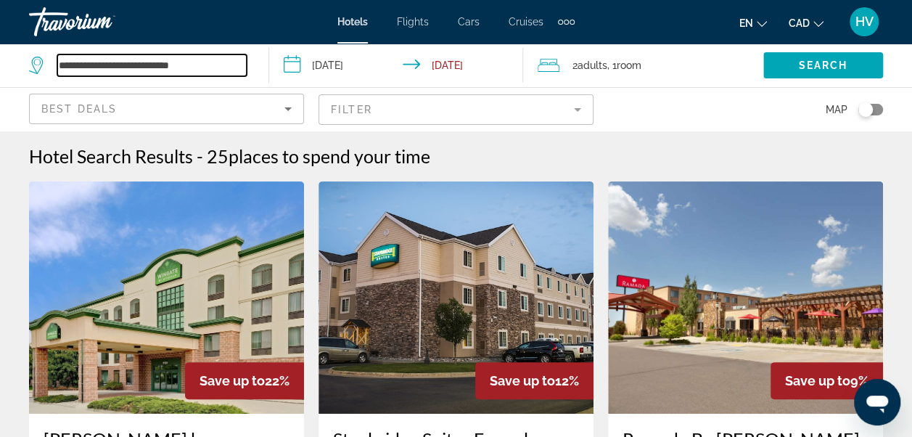
click at [190, 73] on input "**********" at bounding box center [151, 65] width 189 height 22
click at [207, 65] on input "**********" at bounding box center [151, 65] width 189 height 22
type input "*"
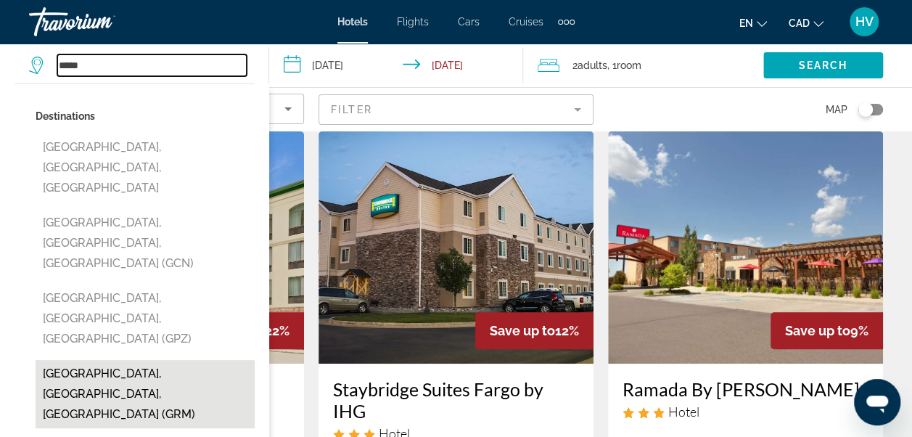
scroll to position [73, 0]
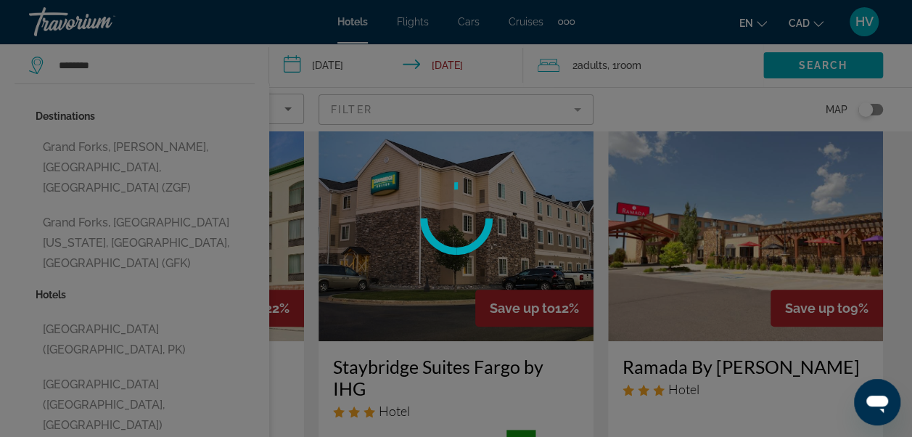
click at [120, 201] on div at bounding box center [456, 218] width 912 height 437
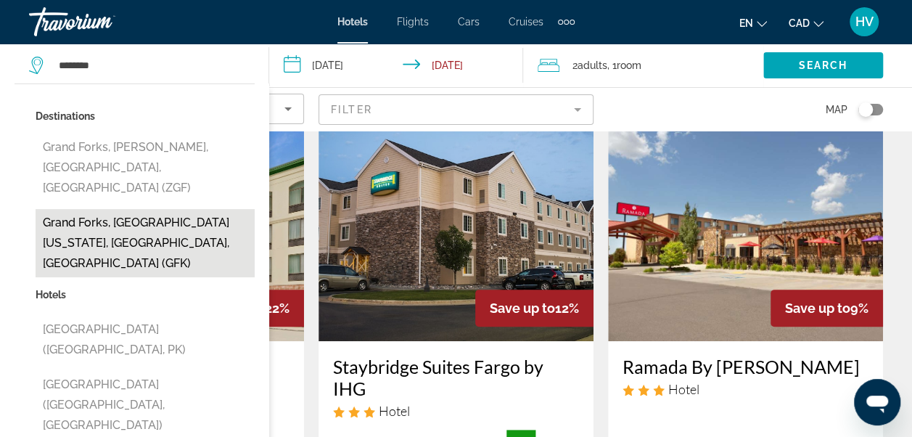
click at [196, 209] on button "Grand Forks, [GEOGRAPHIC_DATA][US_STATE], [GEOGRAPHIC_DATA], [GEOGRAPHIC_DATA] …" at bounding box center [145, 243] width 219 height 68
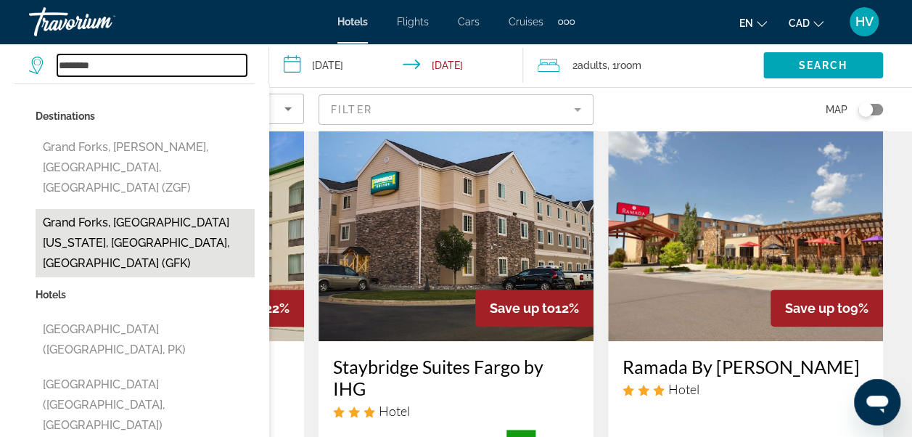
type input "**********"
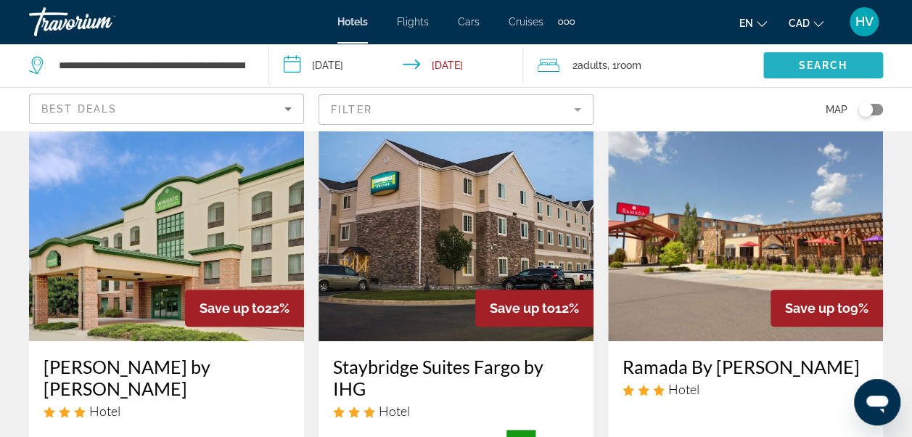
click at [799, 62] on span "Search" at bounding box center [823, 65] width 49 height 12
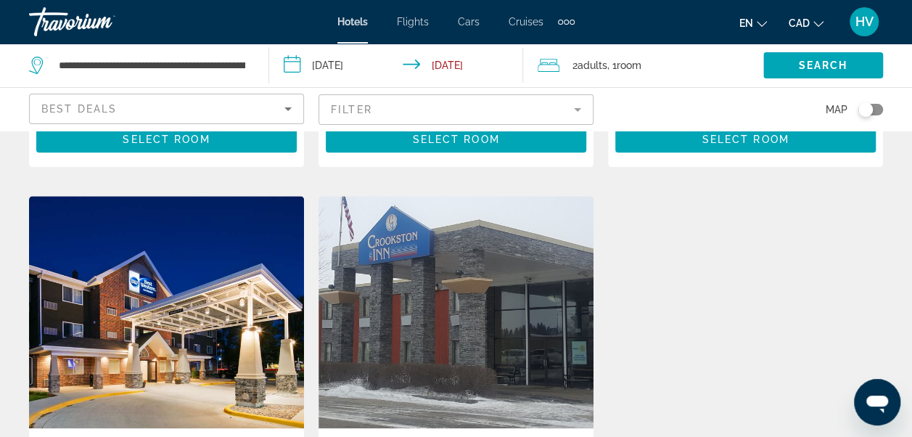
scroll to position [363, 0]
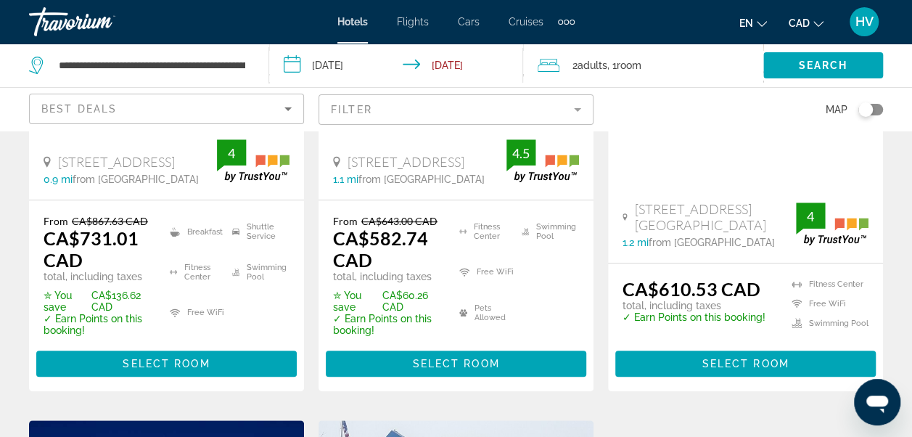
click at [583, 119] on mat-form-field "Filter" at bounding box center [455, 109] width 275 height 30
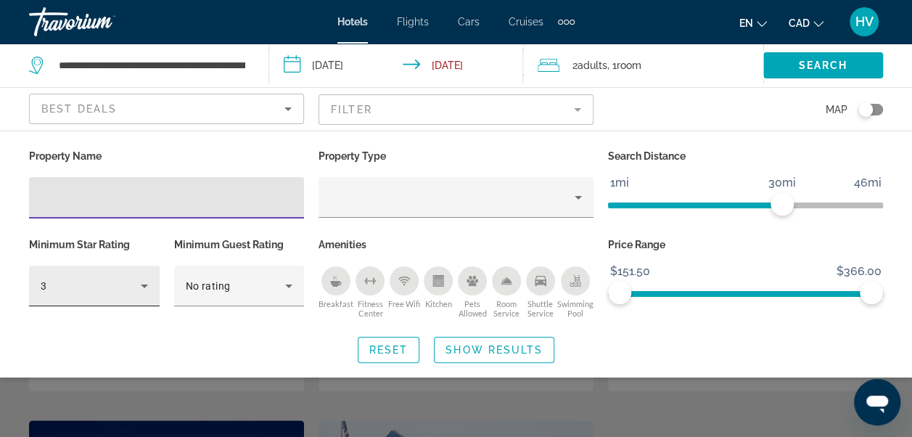
click at [138, 293] on icon "Hotel Filters" at bounding box center [144, 285] width 17 height 17
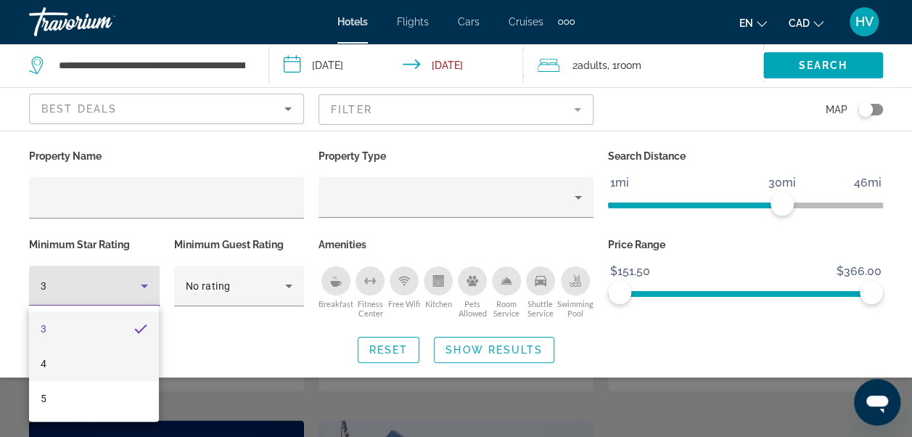
click at [68, 363] on mat-option "4" at bounding box center [94, 363] width 130 height 35
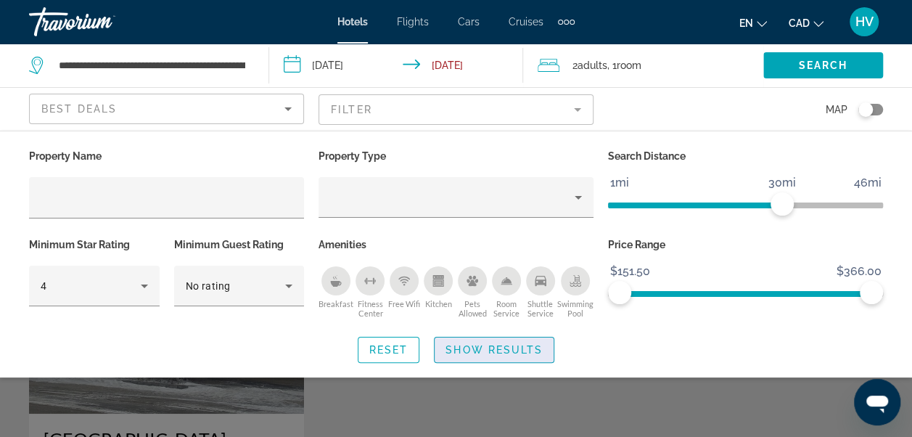
click at [509, 354] on span "Show Results" at bounding box center [493, 350] width 97 height 12
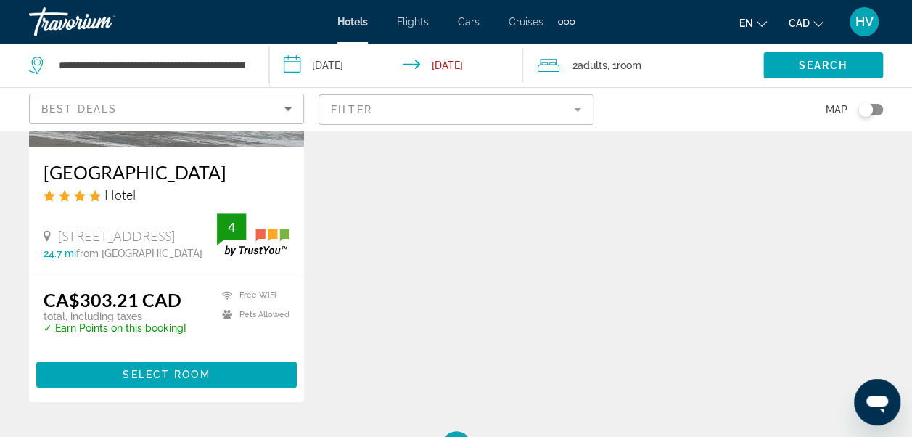
scroll to position [290, 0]
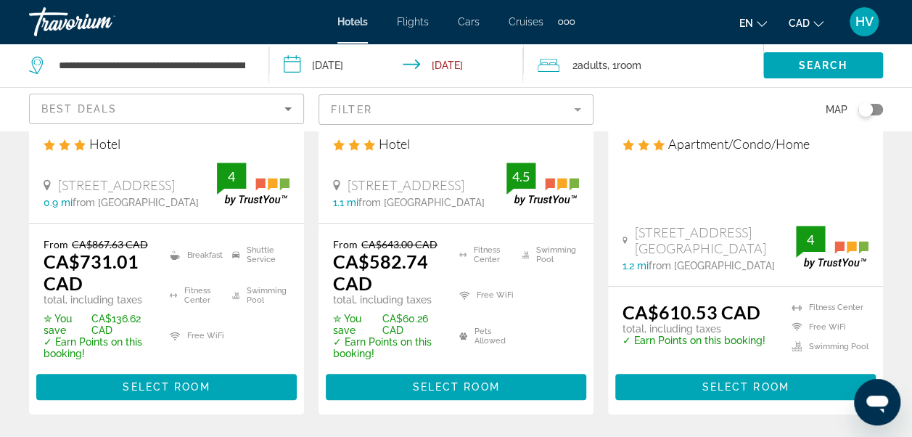
scroll to position [363, 0]
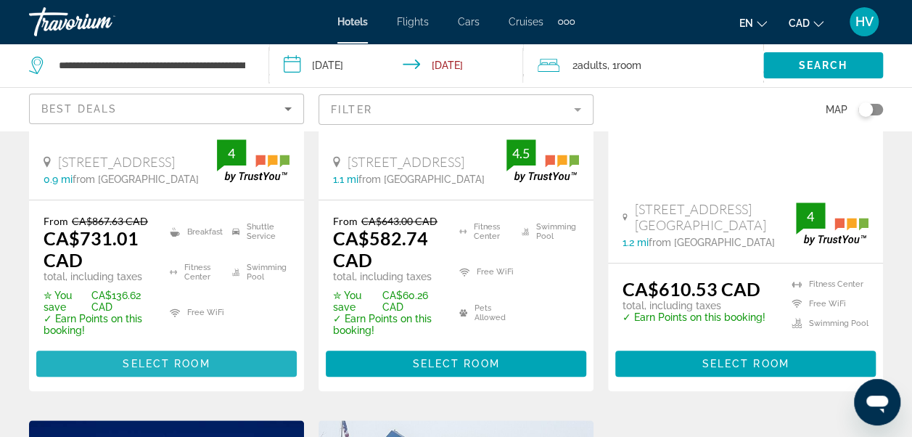
click at [178, 371] on span "Main content" at bounding box center [166, 363] width 260 height 35
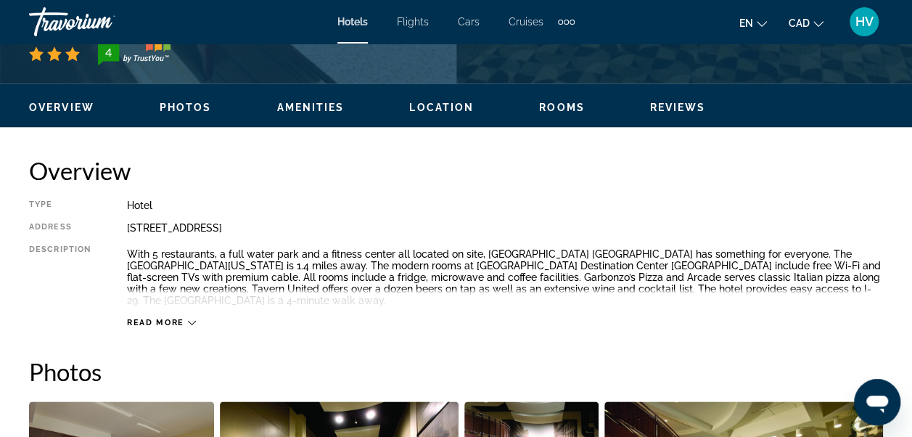
scroll to position [798, 0]
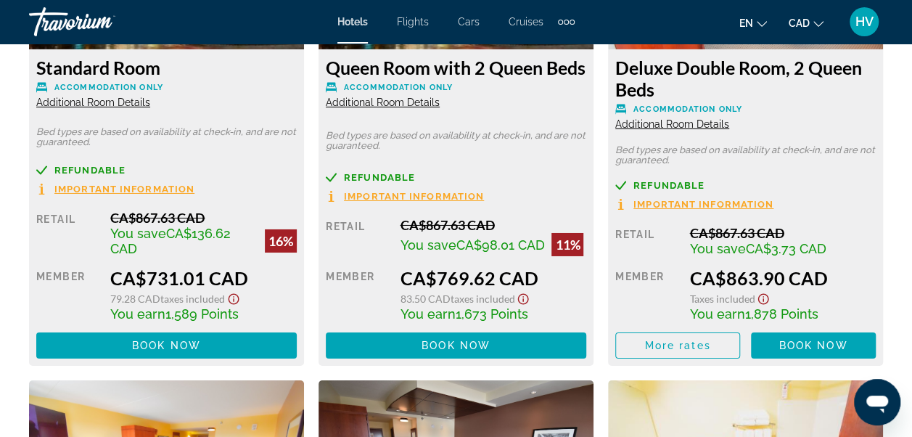
scroll to position [2394, 0]
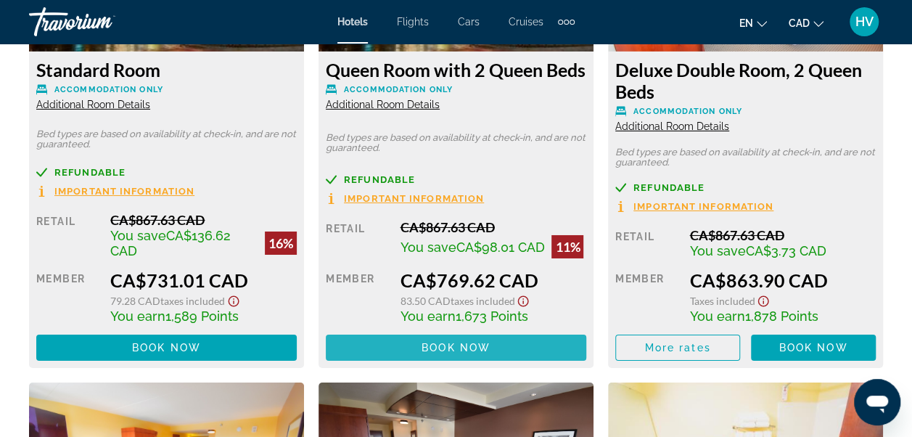
click at [445, 353] on span "Book now" at bounding box center [455, 348] width 69 height 12
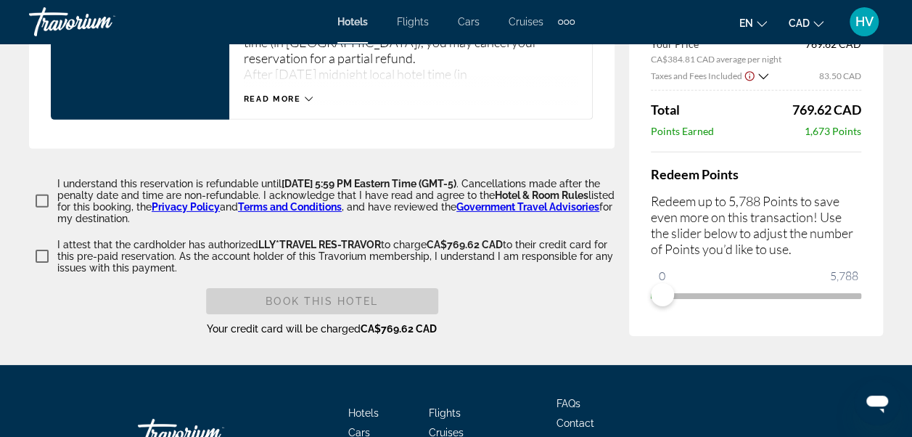
scroll to position [2249, 0]
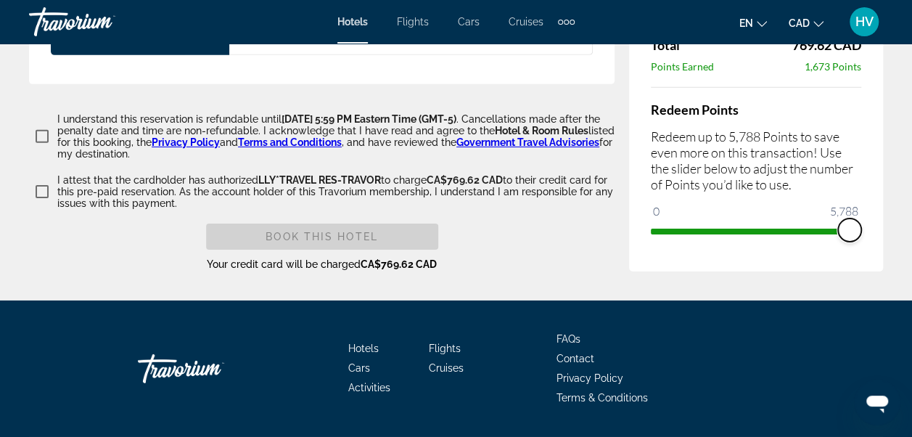
drag, startPoint x: 660, startPoint y: 222, endPoint x: 858, endPoint y: 234, distance: 198.4
click at [858, 234] on span "ngx-slider" at bounding box center [849, 229] width 23 height 23
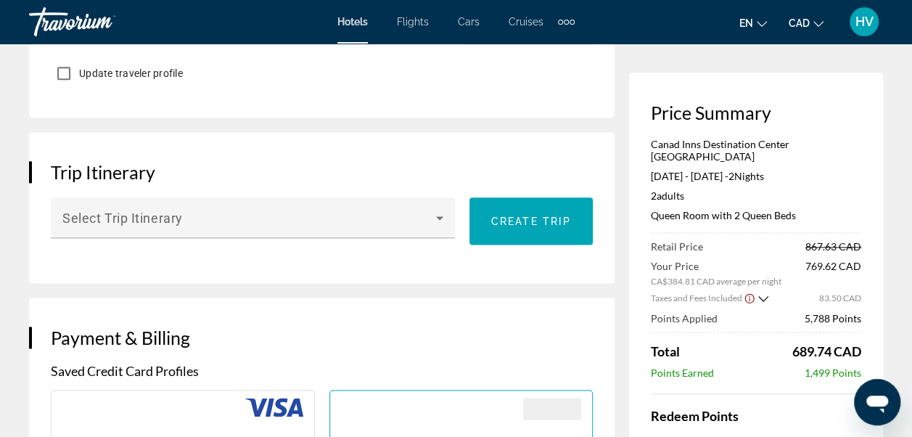
scroll to position [653, 0]
